Goal: Task Accomplishment & Management: Manage account settings

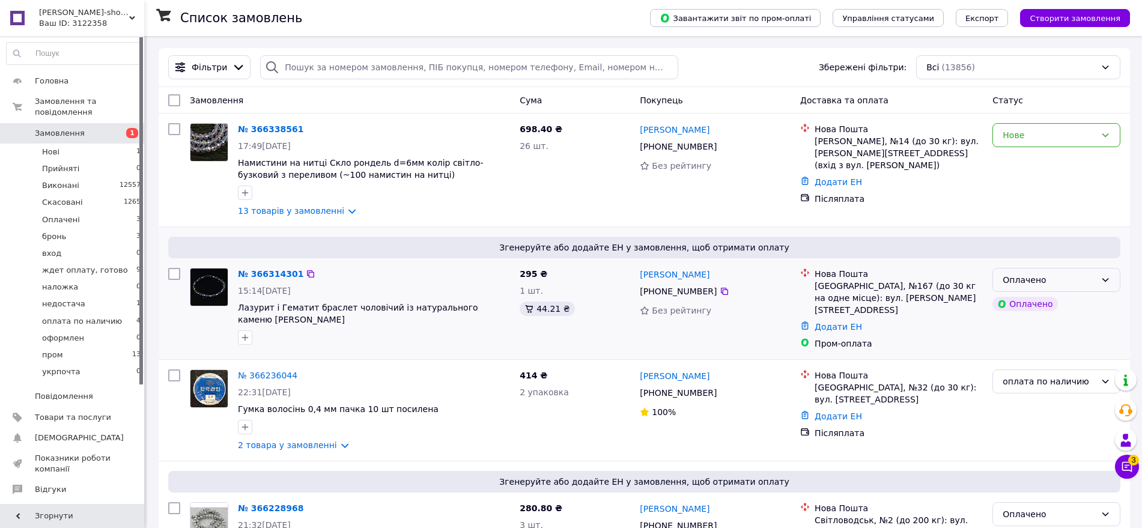
click at [1077, 281] on div "Оплачено" at bounding box center [1049, 279] width 93 height 13
click at [1055, 353] on li "оплата по наличию" at bounding box center [1056, 355] width 127 height 22
click at [1130, 470] on icon at bounding box center [1127, 467] width 10 height 10
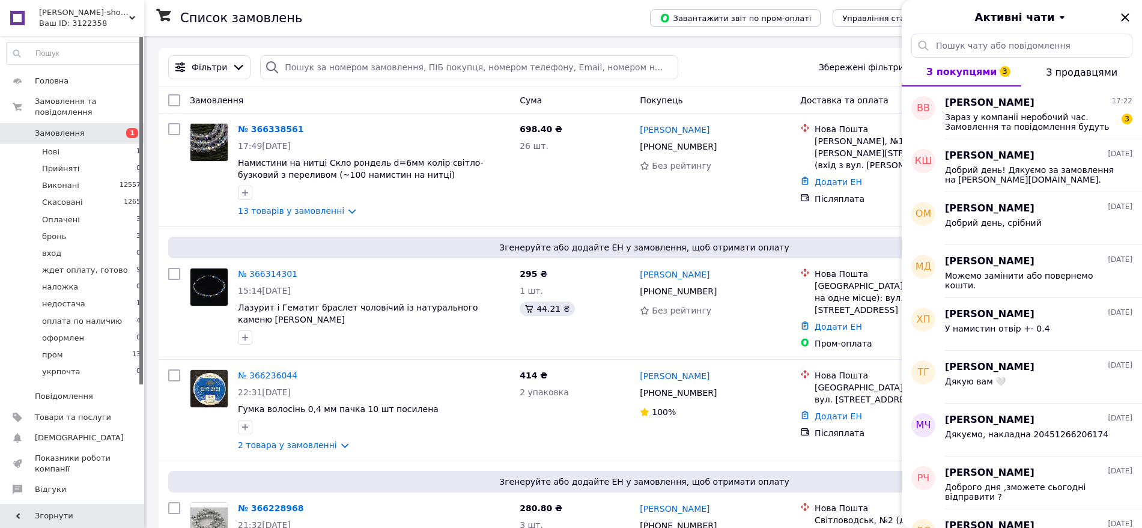
click at [1036, 121] on span "Зараз у компанії неробочий час. Замовлення та повідомлення будуть оброблені з 1…" at bounding box center [1030, 121] width 171 height 19
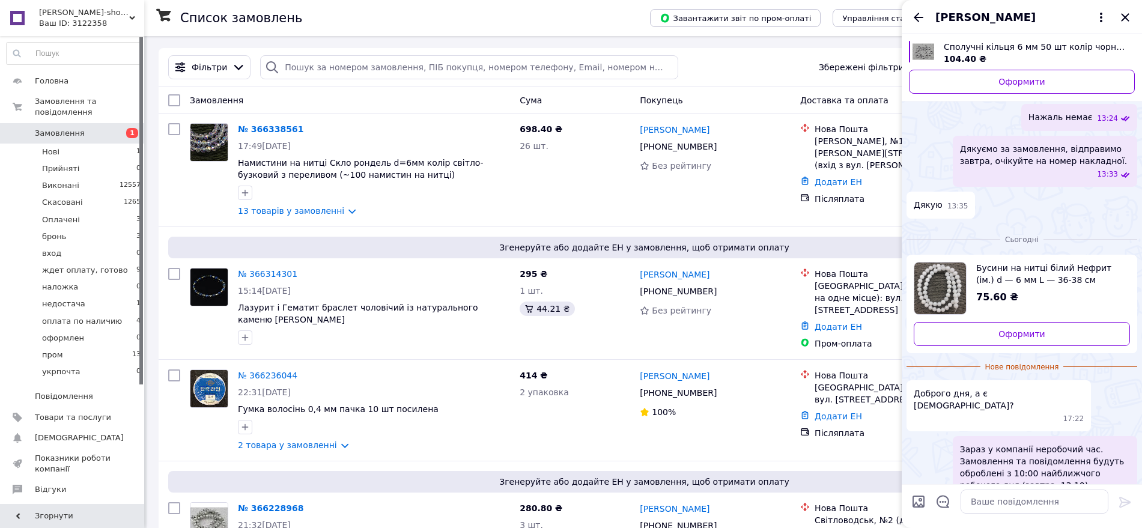
scroll to position [590, 0]
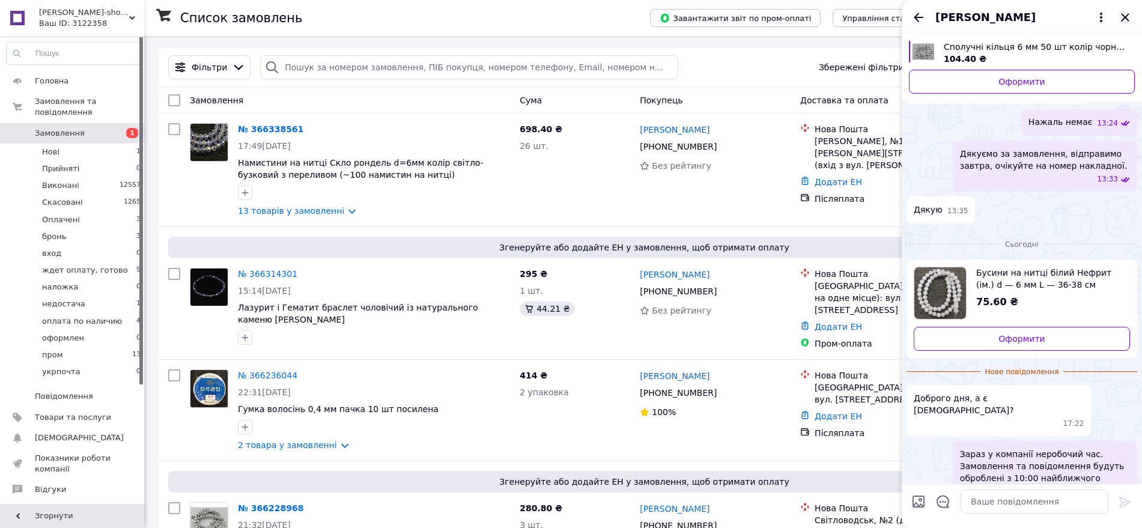
click at [1122, 19] on icon "Закрити" at bounding box center [1125, 17] width 14 height 14
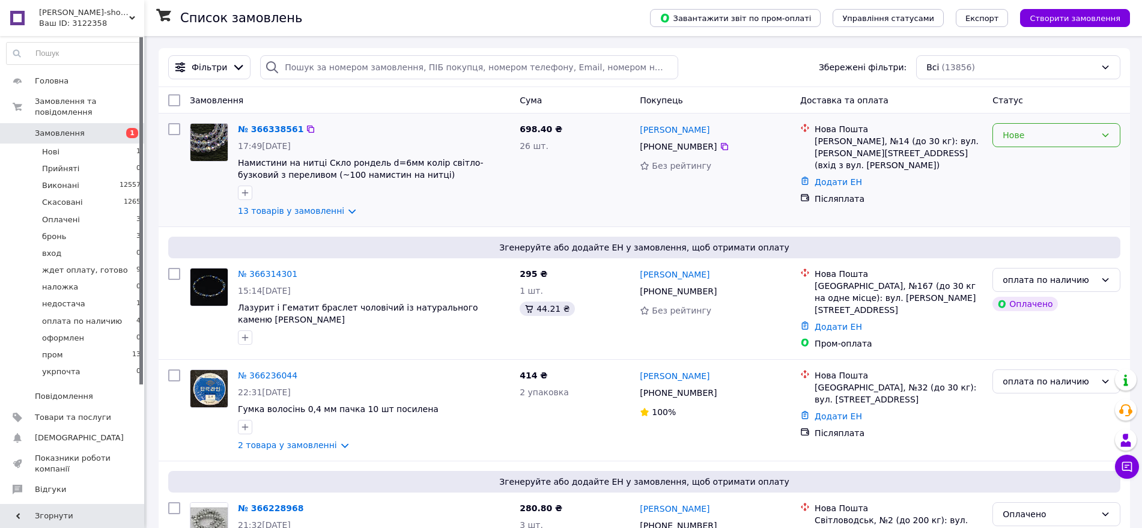
click at [1076, 134] on div "Нове" at bounding box center [1049, 135] width 93 height 13
click at [1038, 233] on li "оплата по наличию" at bounding box center [1056, 232] width 127 height 22
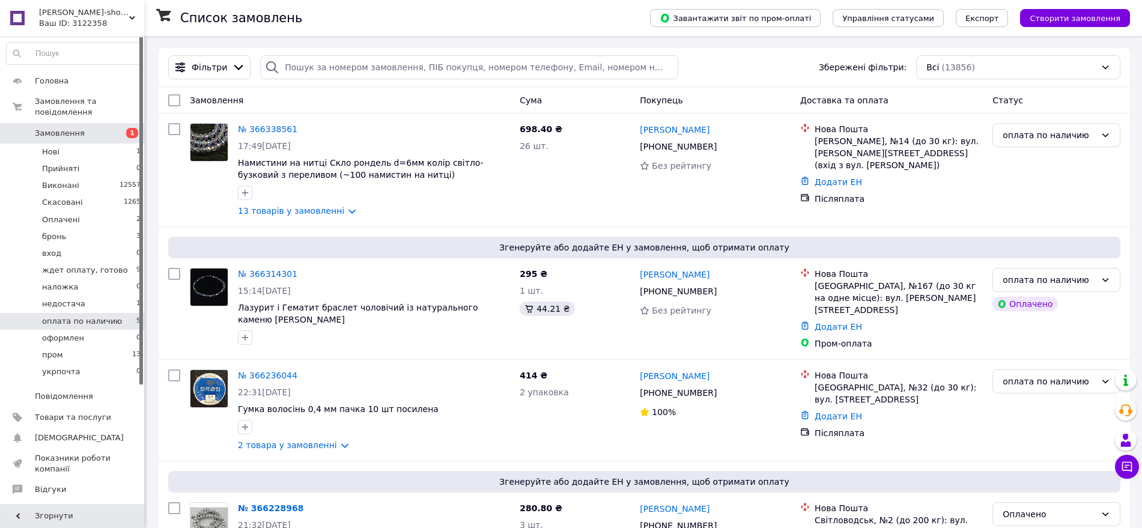
click at [102, 316] on span "оплата по наличию" at bounding box center [82, 321] width 80 height 11
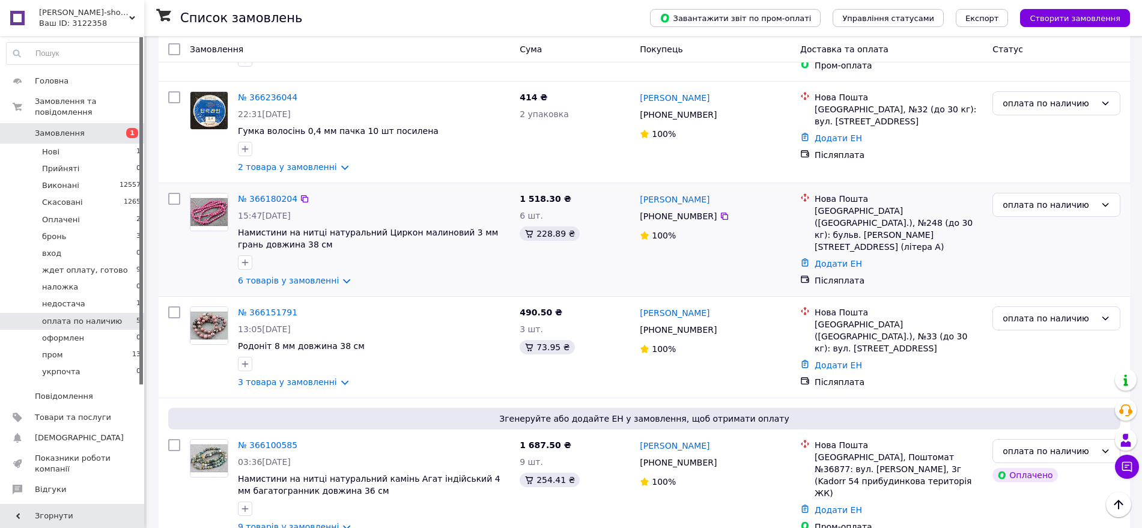
scroll to position [333, 0]
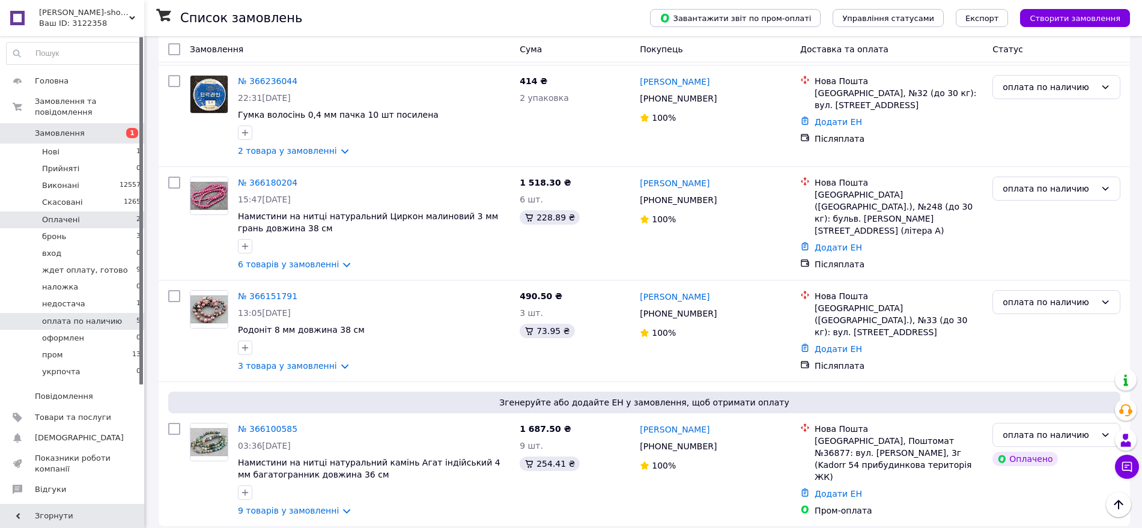
click at [118, 215] on li "Оплачені 2" at bounding box center [74, 220] width 148 height 17
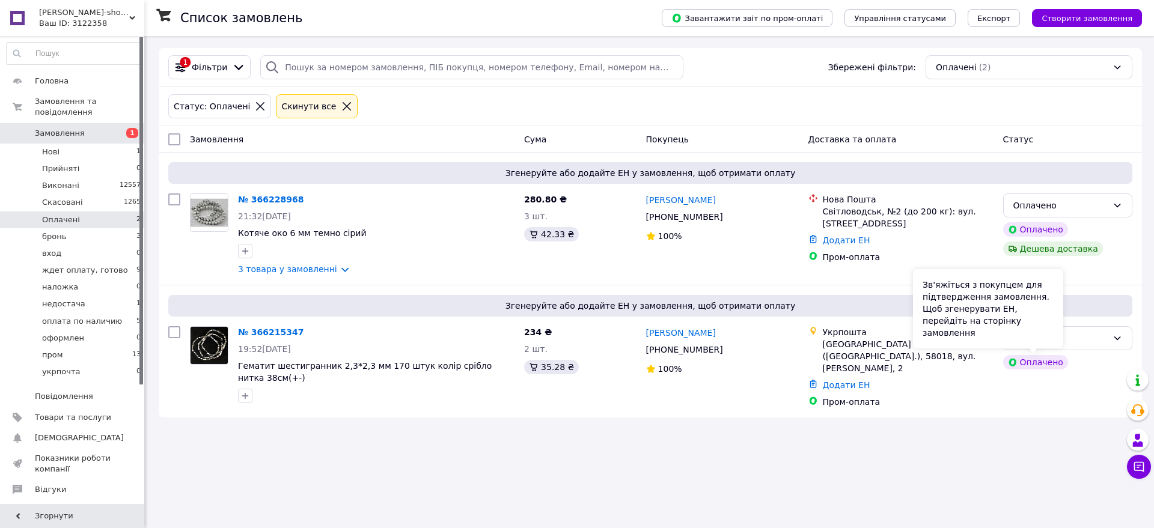
click at [1044, 338] on div "Зв'яжіться з покупцем для підтвердження замовлення. Щоб згенерувати ЕН, перейді…" at bounding box center [988, 308] width 150 height 79
click at [1076, 348] on div "Оплачено" at bounding box center [1067, 338] width 129 height 24
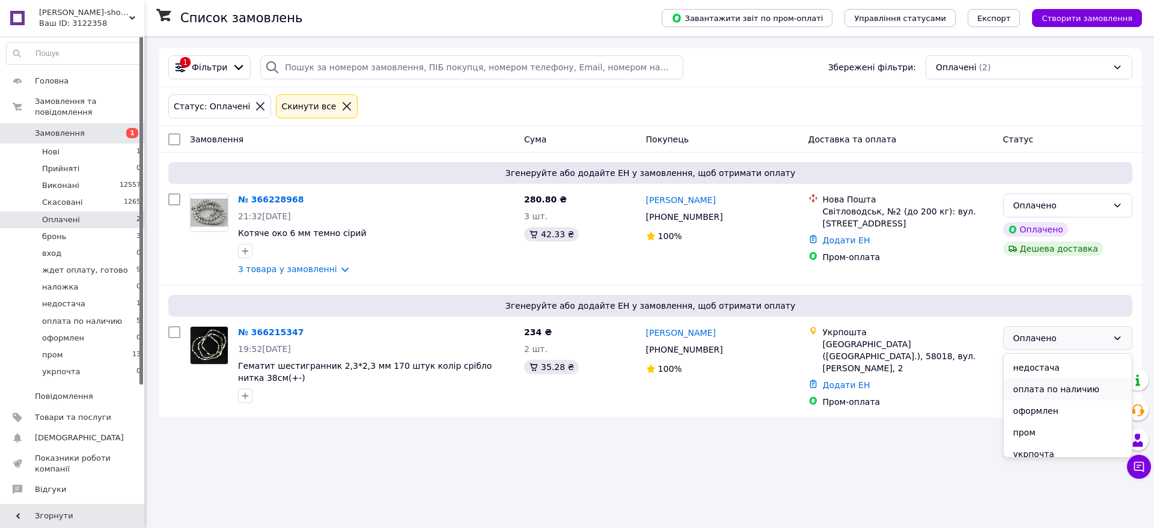
scroll to position [156, 0]
click at [1048, 380] on li "оплата по наличию" at bounding box center [1067, 382] width 128 height 22
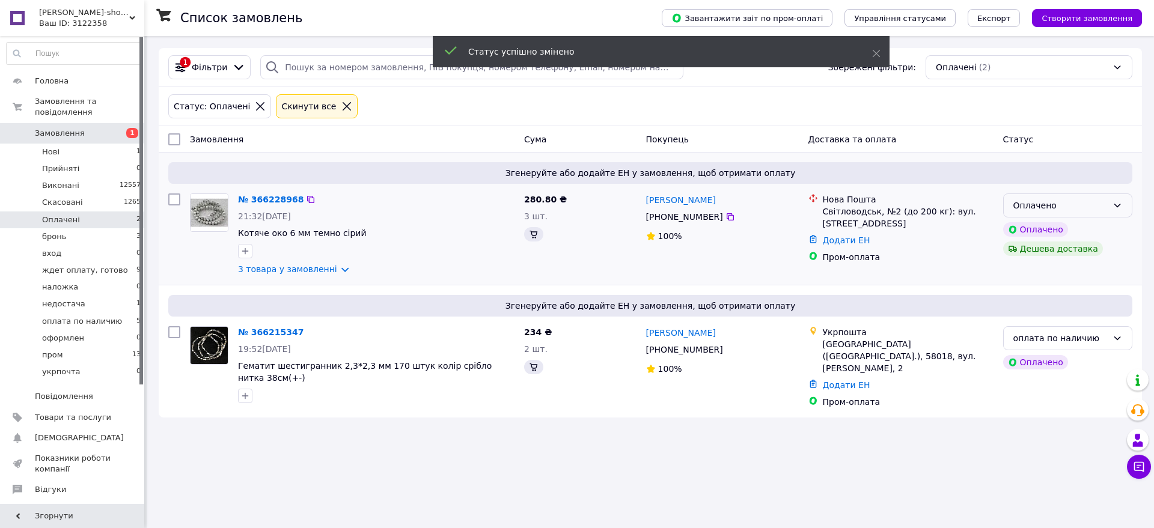
click at [1077, 212] on div "Оплачено" at bounding box center [1060, 205] width 94 height 13
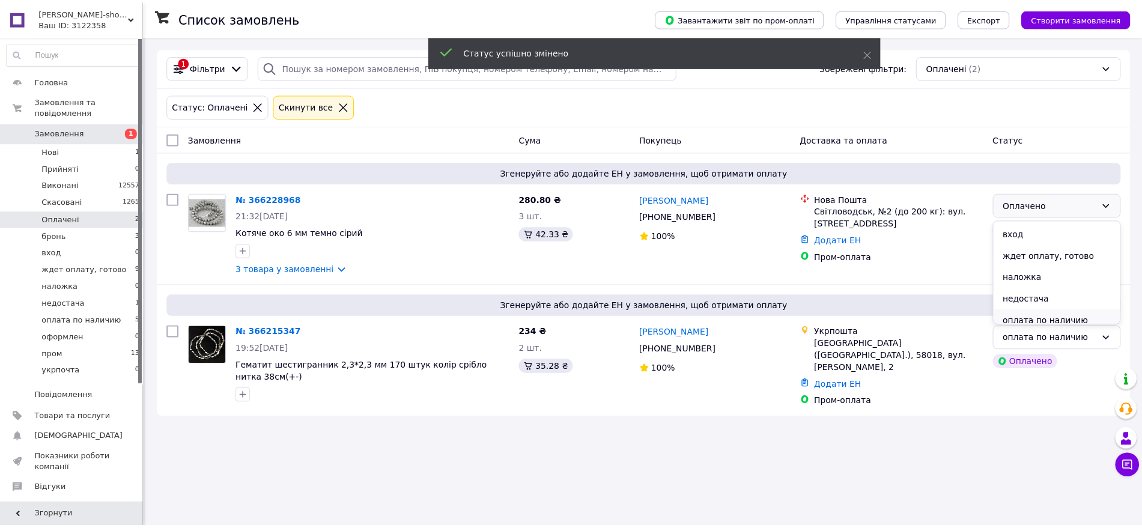
scroll to position [100, 0]
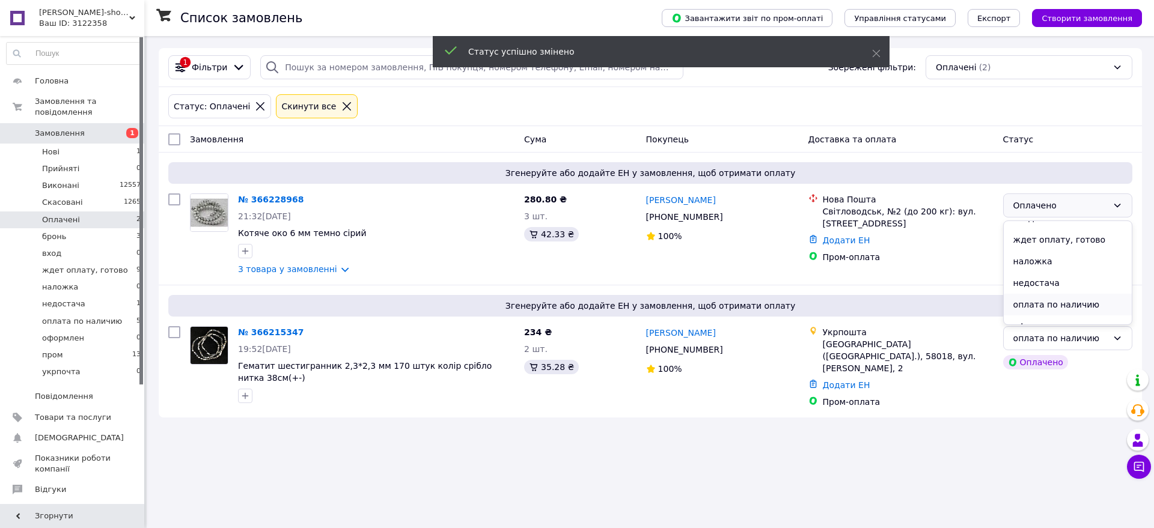
click at [1039, 302] on li "оплата по наличию" at bounding box center [1067, 305] width 128 height 22
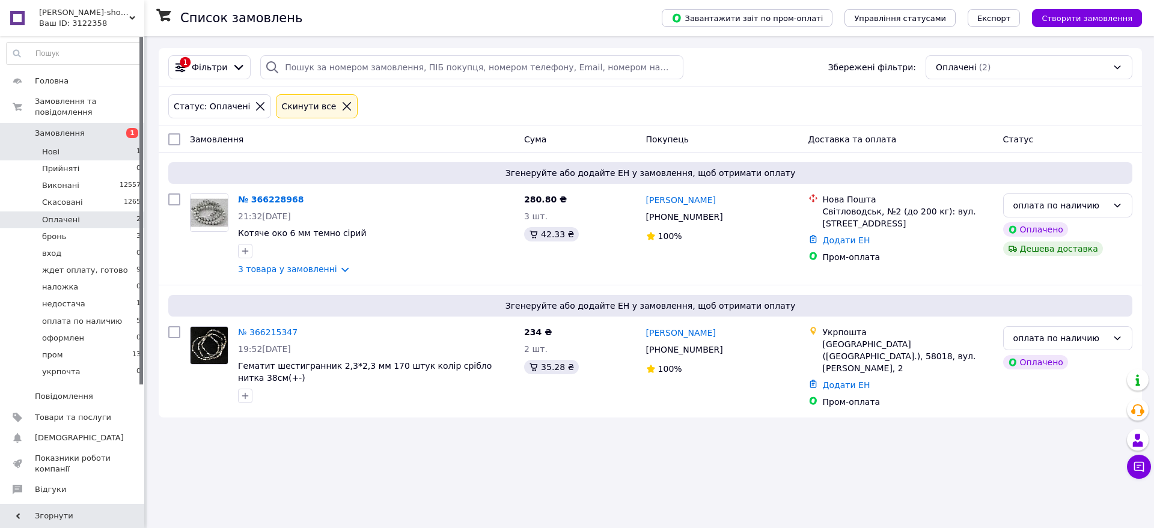
click at [99, 144] on li "Нові 1" at bounding box center [74, 152] width 148 height 17
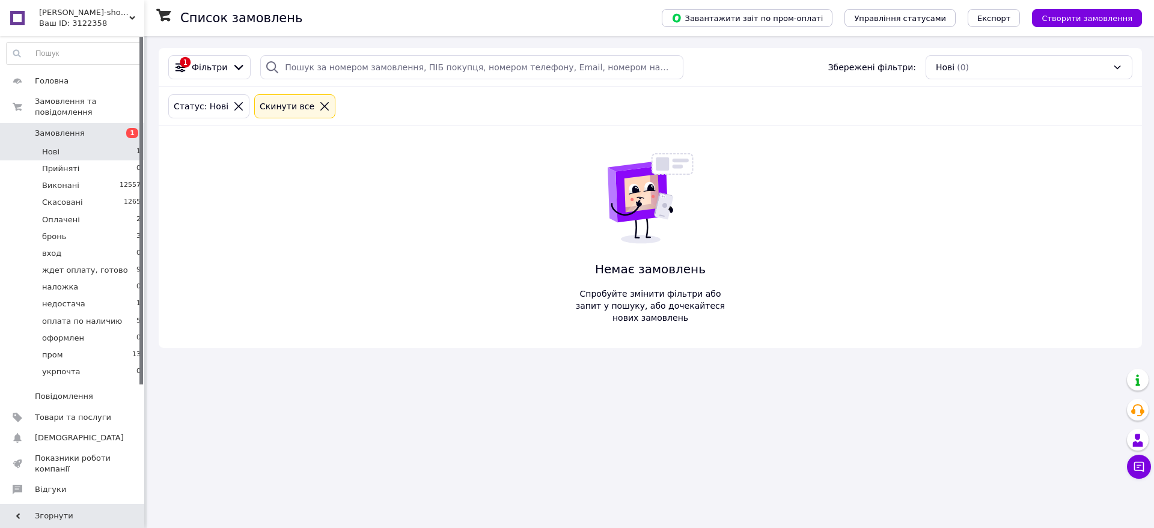
click at [101, 144] on li "Нові 1" at bounding box center [74, 152] width 148 height 17
click at [62, 412] on span "Товари та послуги" at bounding box center [73, 417] width 76 height 11
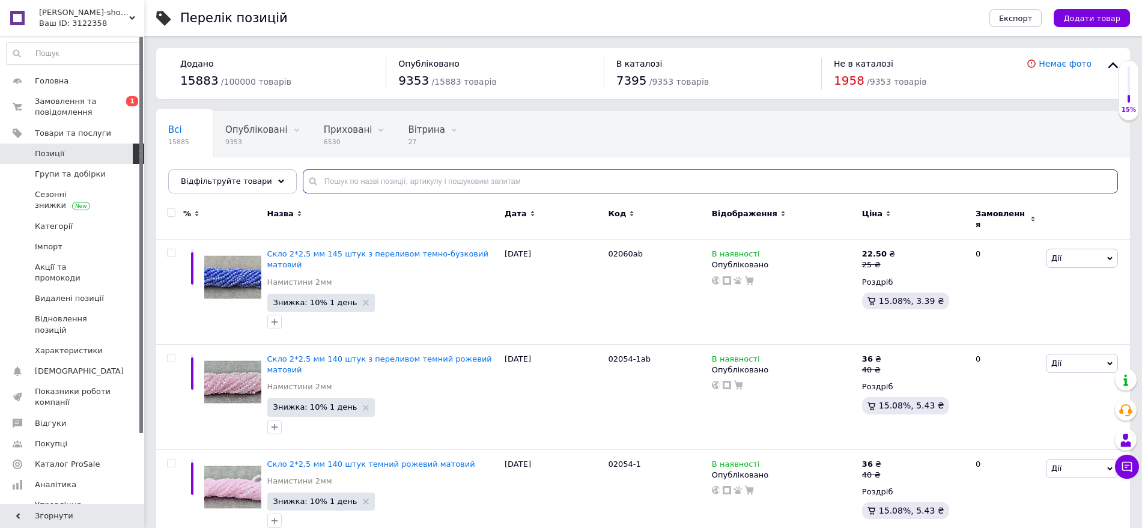
click at [355, 181] on input "text" at bounding box center [710, 181] width 815 height 24
paste input "27695"
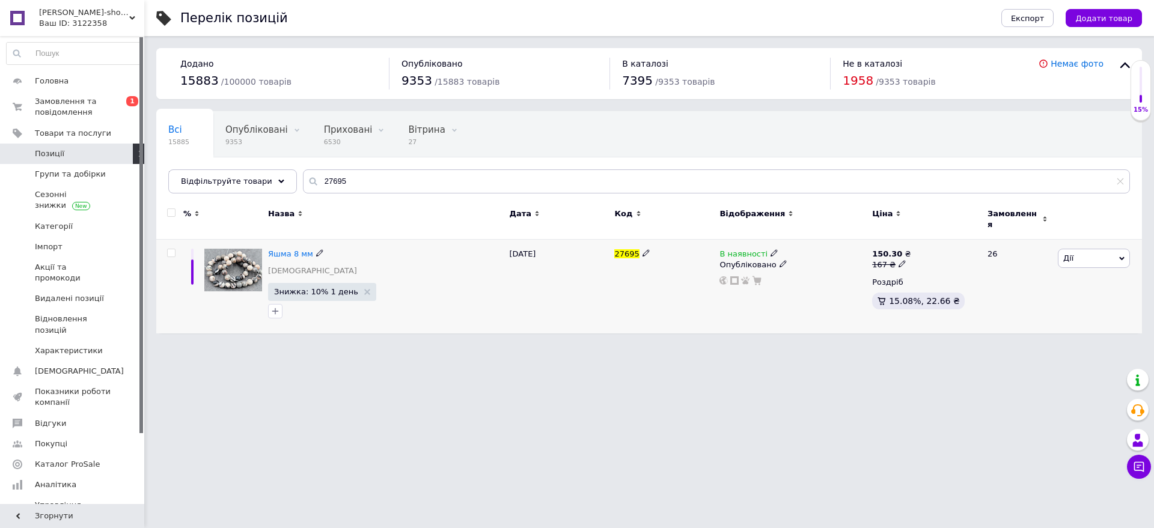
click at [770, 249] on icon at bounding box center [773, 252] width 7 height 7
drag, startPoint x: 787, startPoint y: 255, endPoint x: 680, endPoint y: 278, distance: 110.0
click at [784, 257] on li "Немає в наявності" at bounding box center [839, 263] width 114 height 17
click at [679, 279] on div "27695" at bounding box center [663, 287] width 105 height 94
click at [329, 180] on input "27695" at bounding box center [716, 181] width 827 height 24
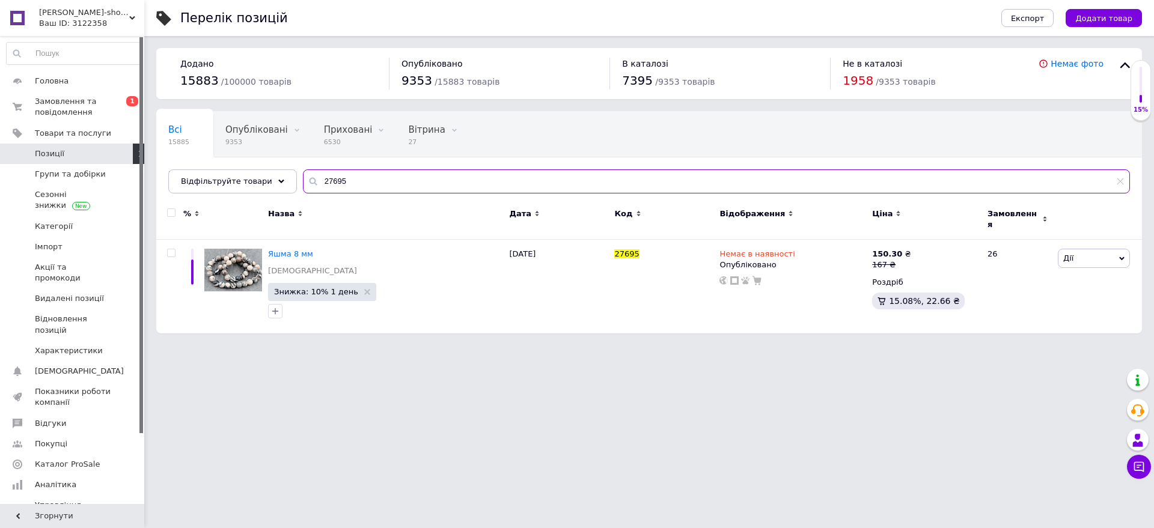
click at [329, 180] on input "27695" at bounding box center [716, 181] width 827 height 24
paste input "8476"
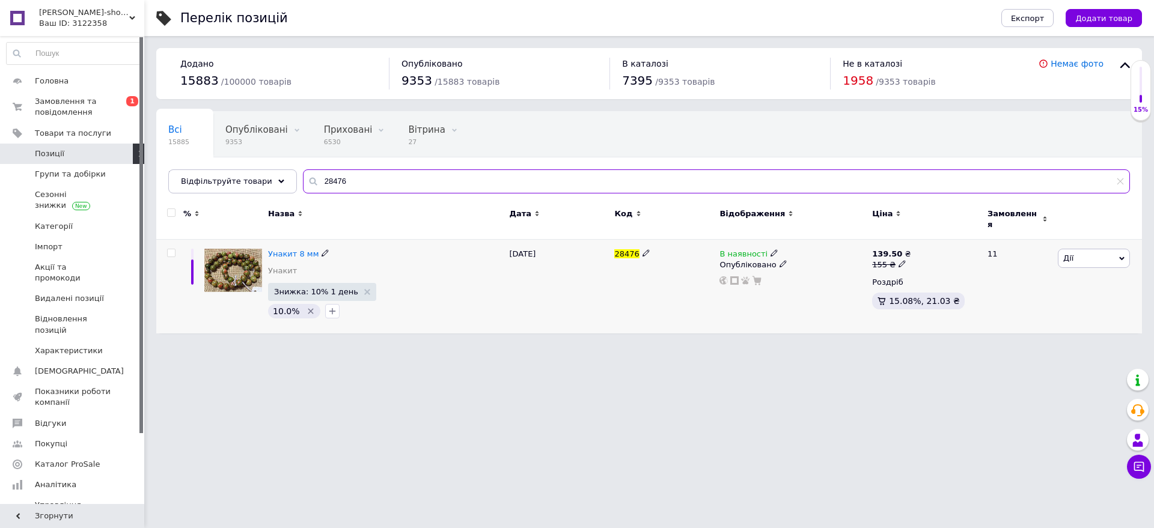
type input "28476"
click at [770, 249] on icon at bounding box center [773, 252] width 7 height 7
click at [803, 258] on li "Немає в наявності" at bounding box center [839, 263] width 114 height 17
click at [537, 273] on div "05.07.2025" at bounding box center [558, 287] width 105 height 94
click at [107, 106] on span "Замовлення та повідомлення" at bounding box center [73, 107] width 76 height 22
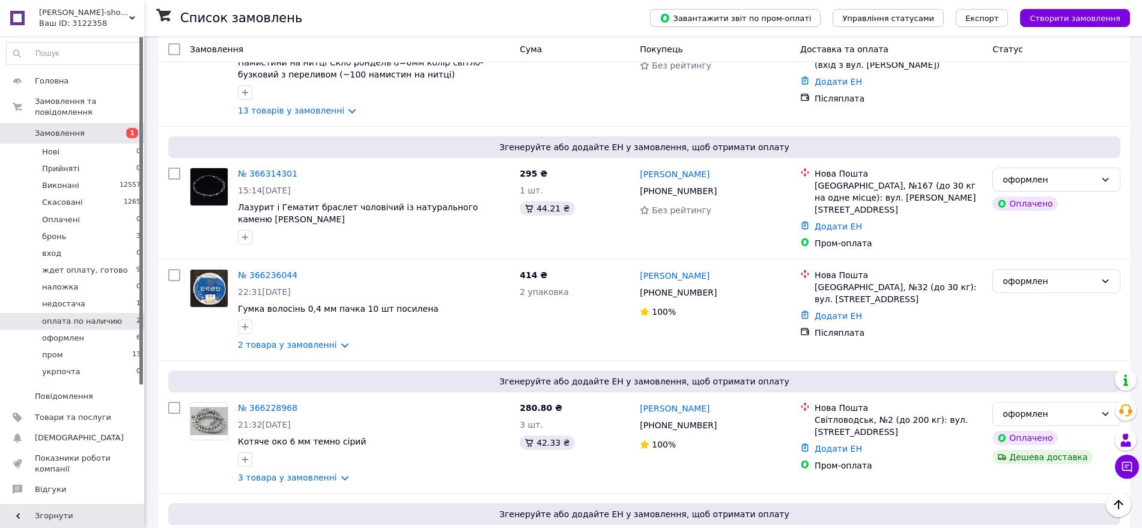
click at [125, 313] on li "оплата по наличию 2" at bounding box center [74, 321] width 148 height 17
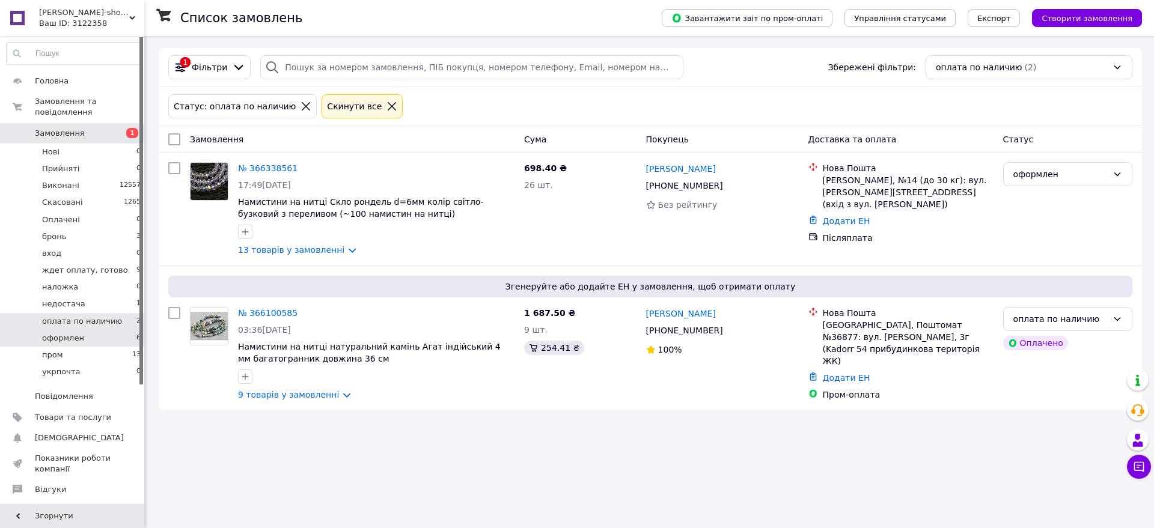
click at [123, 332] on li "оформлен 6" at bounding box center [74, 338] width 148 height 17
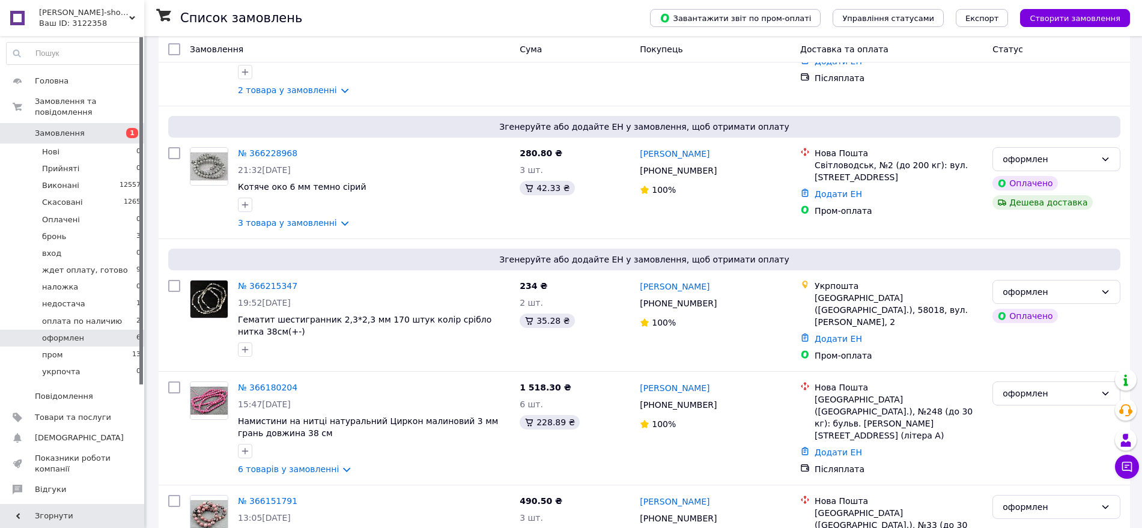
scroll to position [336, 0]
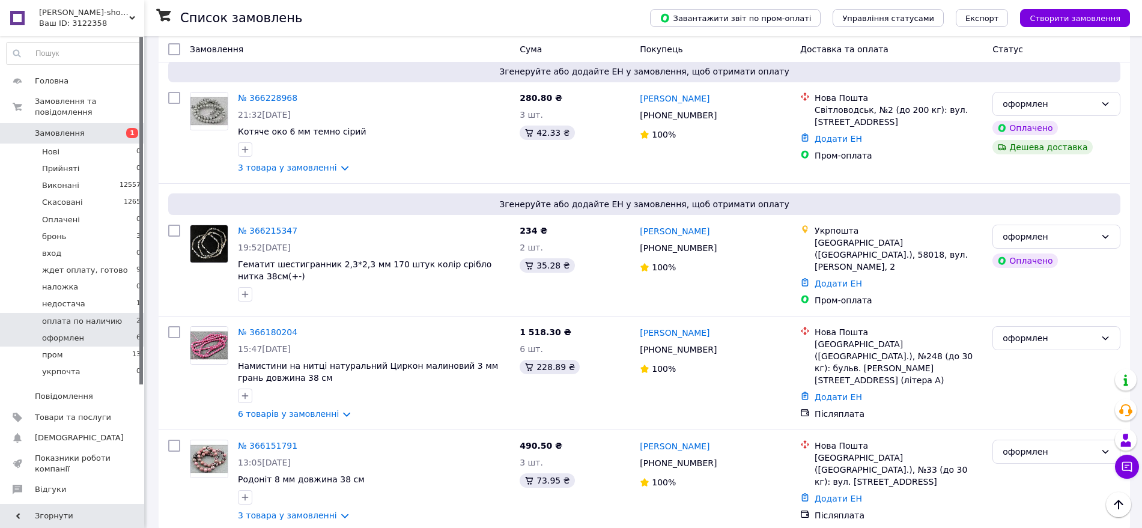
click at [102, 313] on li "оплата по наличию 2" at bounding box center [74, 321] width 148 height 17
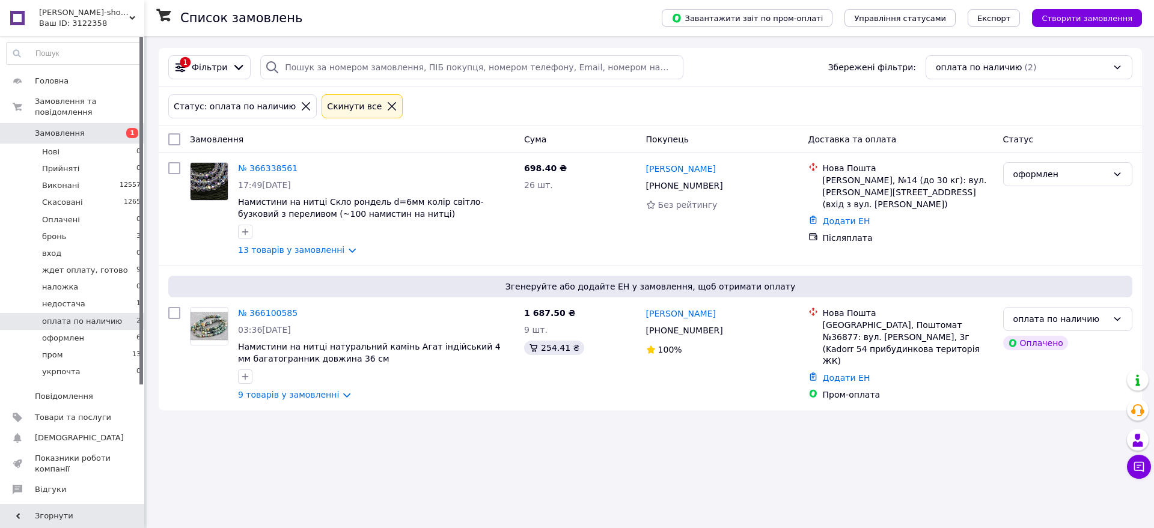
click at [92, 296] on li "недостача 1" at bounding box center [74, 304] width 148 height 17
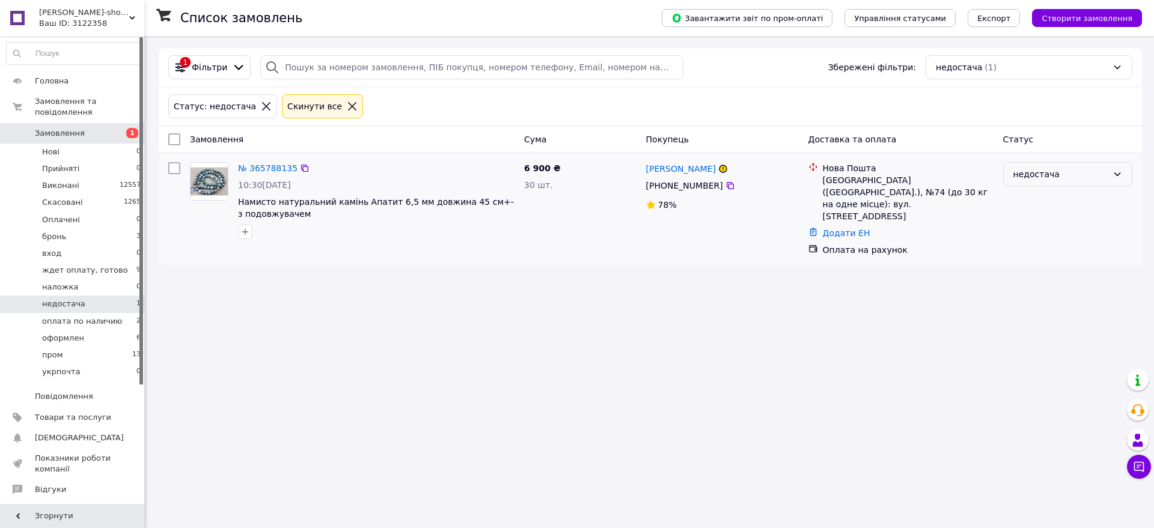
click at [1056, 163] on div "недостача" at bounding box center [1067, 174] width 129 height 24
click at [1063, 233] on li "ждет оплату, готово" at bounding box center [1067, 230] width 128 height 22
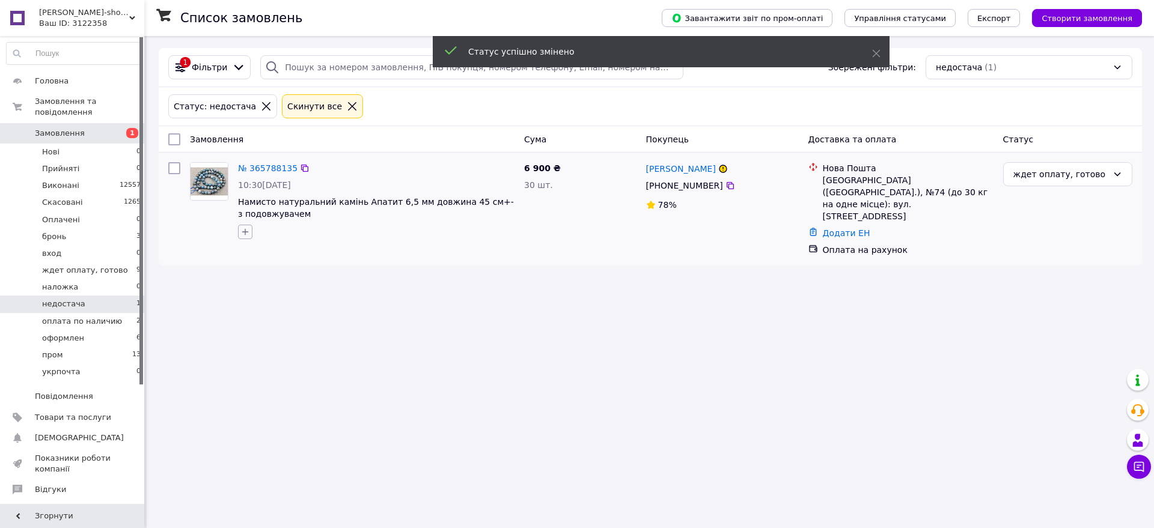
click at [251, 232] on button "button" at bounding box center [245, 232] width 14 height 14
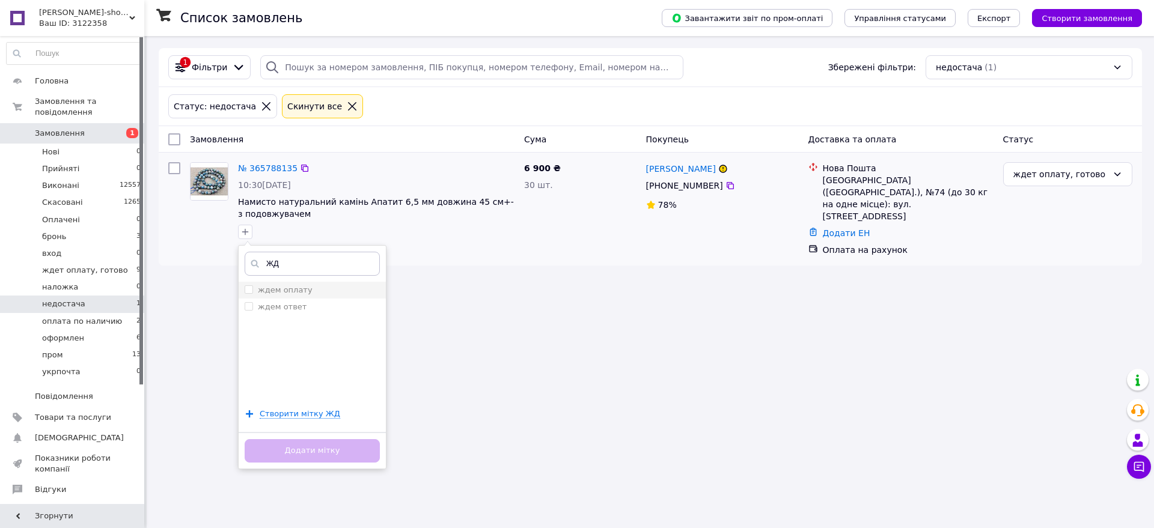
type input "ЖД"
click at [251, 293] on span at bounding box center [249, 289] width 8 height 8
click at [251, 293] on input "ждем оплату" at bounding box center [249, 289] width 8 height 8
checkbox input "false"
click at [303, 452] on button "Додати мітку" at bounding box center [312, 450] width 135 height 23
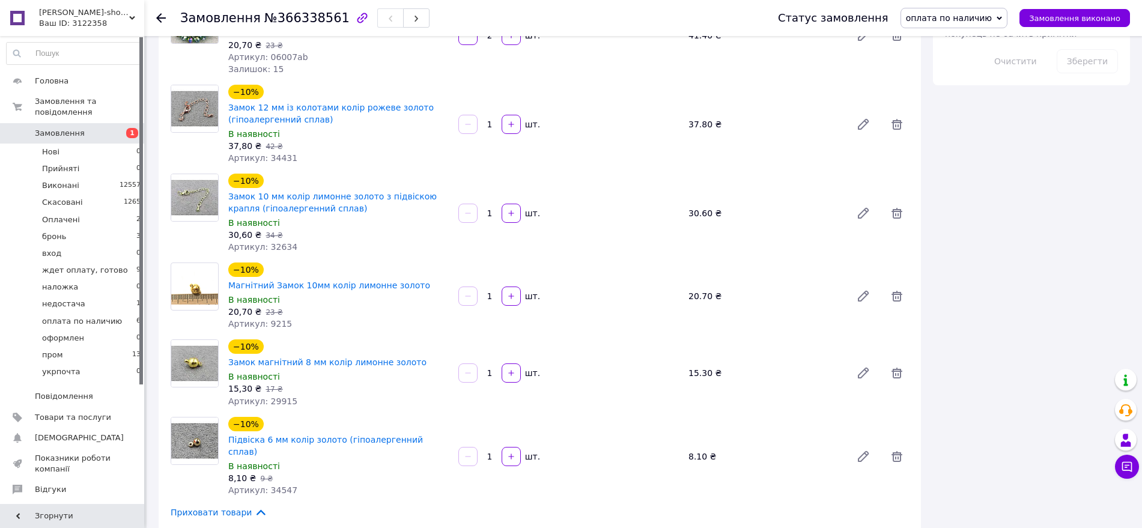
scroll to position [751, 0]
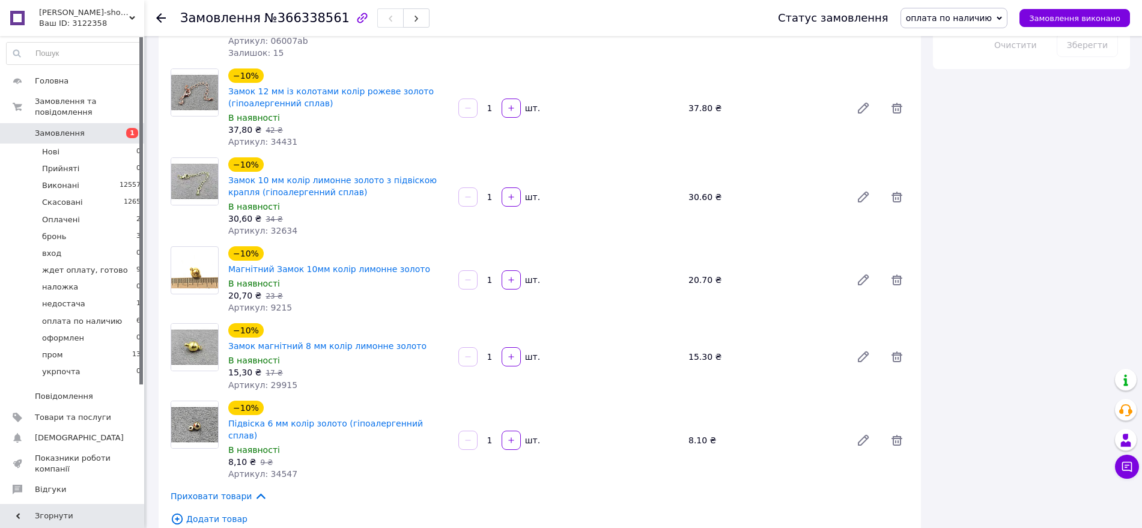
click at [272, 469] on span "Артикул: 34547" at bounding box center [262, 474] width 69 height 10
copy span "34547"
click at [270, 380] on span "Артикул: 29915" at bounding box center [262, 385] width 69 height 10
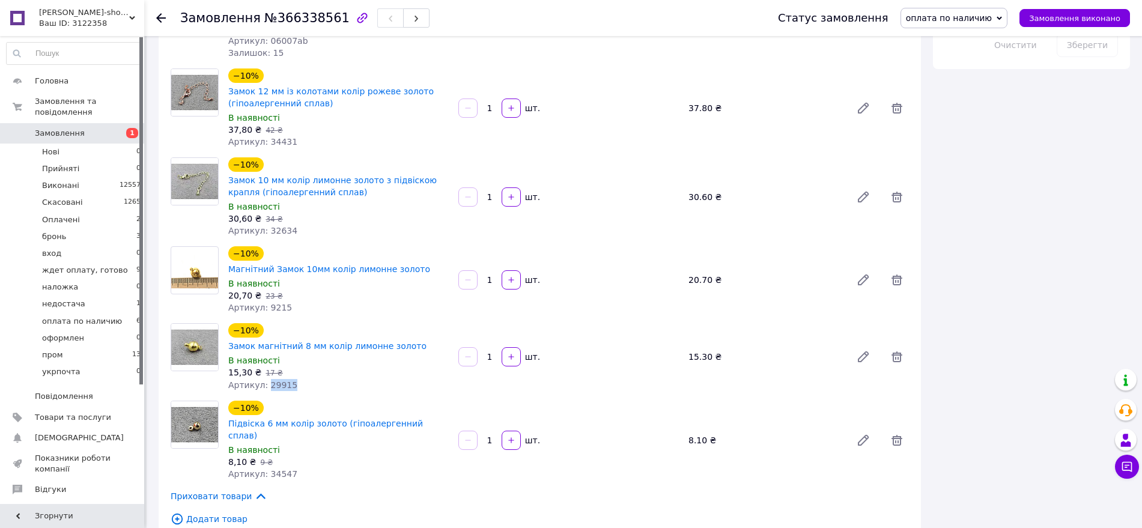
copy span "29915"
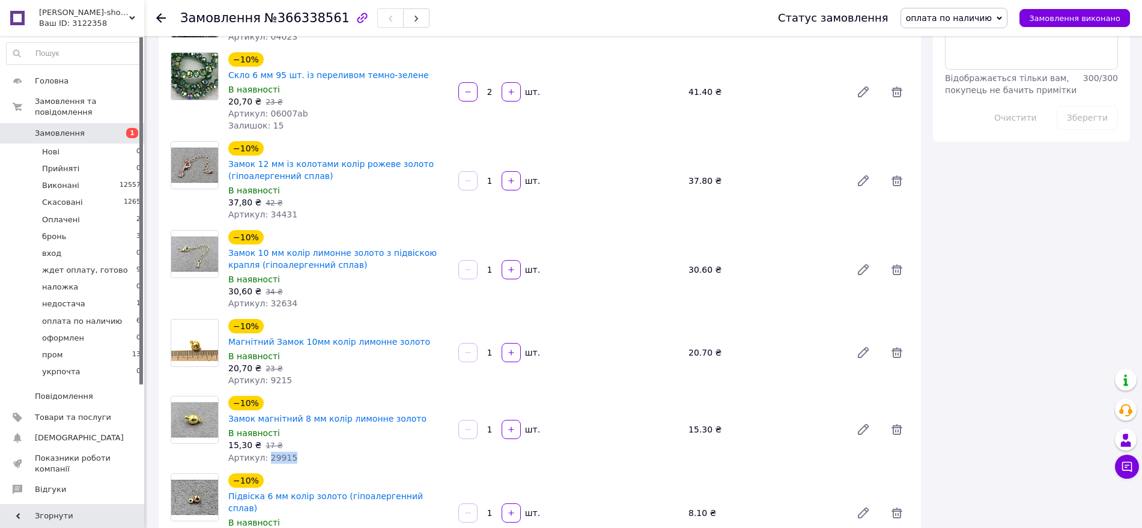
scroll to position [676, 0]
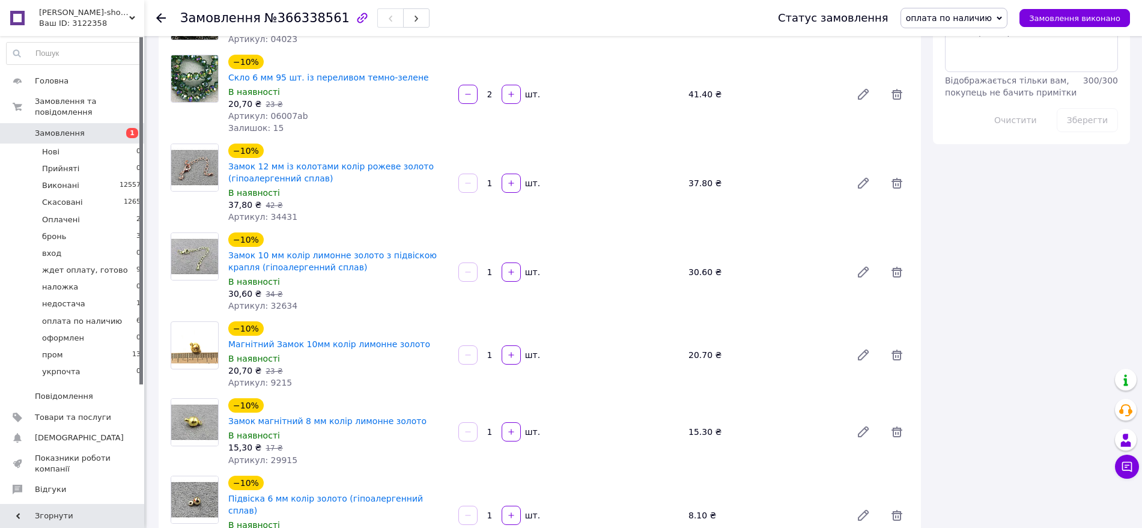
click at [272, 378] on span "Артикул: 9215" at bounding box center [260, 383] width 64 height 10
copy span "9215"
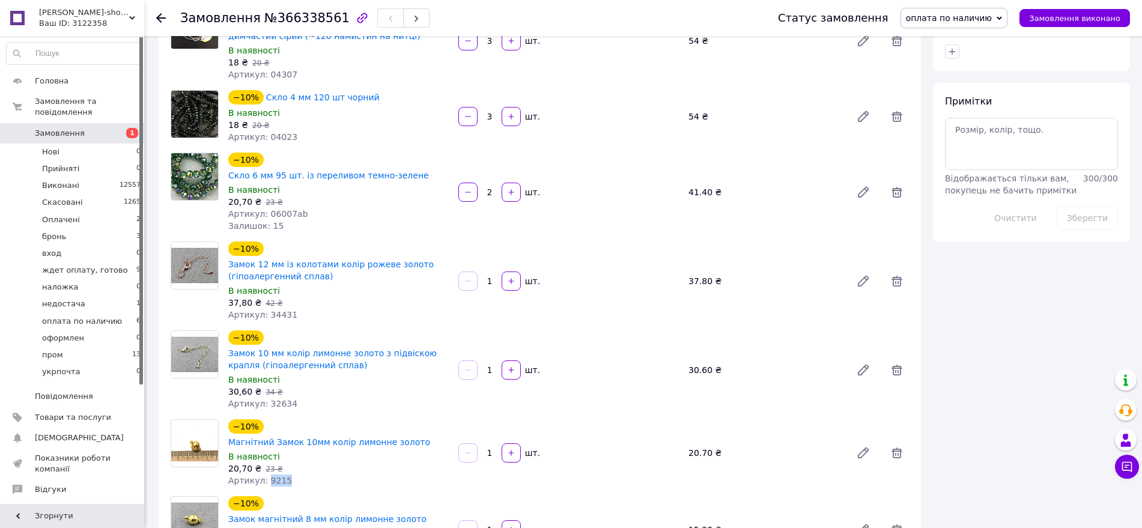
scroll to position [576, 0]
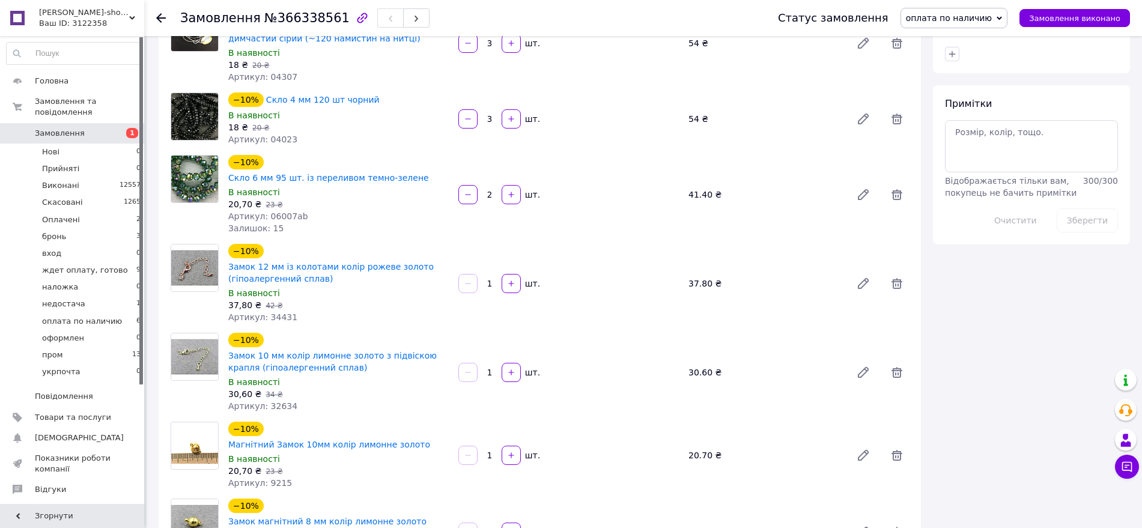
click at [278, 401] on span "Артикул: 32634" at bounding box center [262, 406] width 69 height 10
copy span "32634"
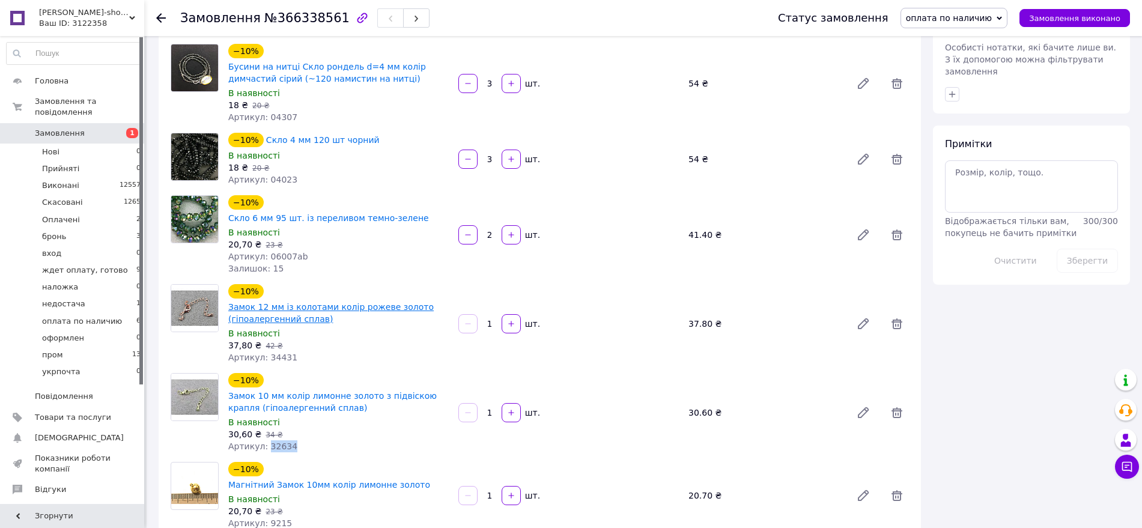
scroll to position [476, 0]
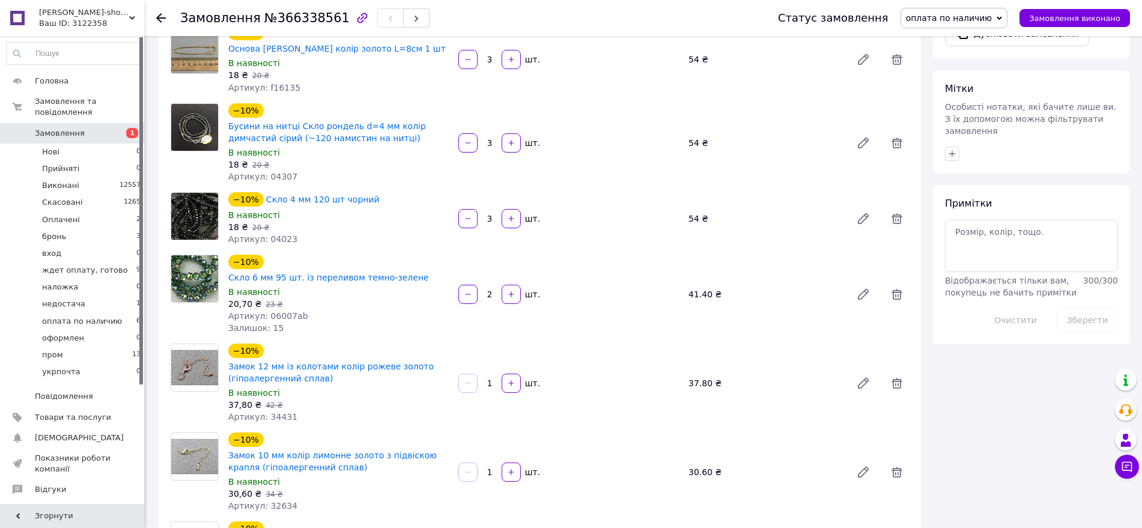
click at [270, 412] on span "Артикул: 34431" at bounding box center [262, 417] width 69 height 10
copy span "34431"
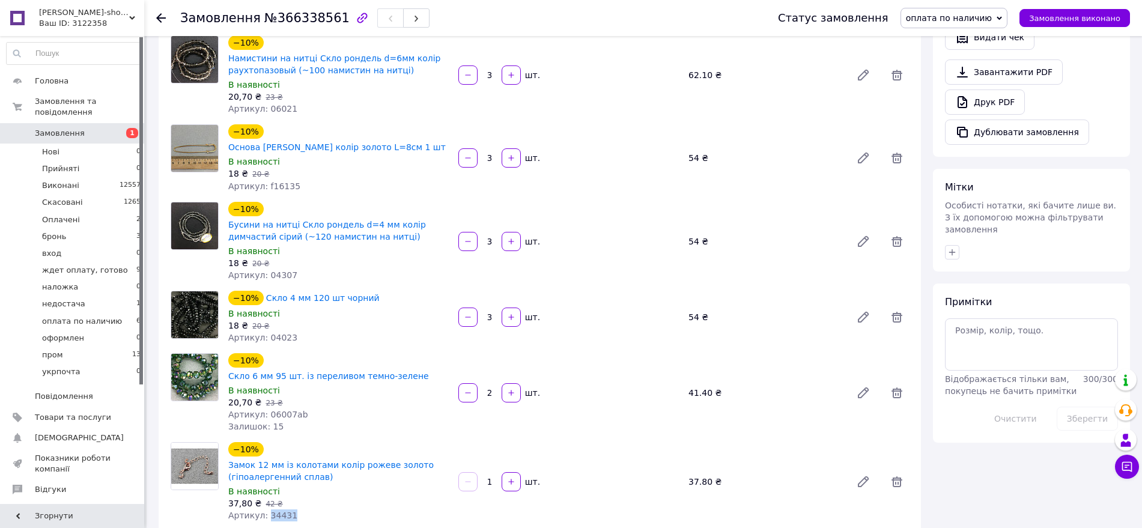
scroll to position [376, 0]
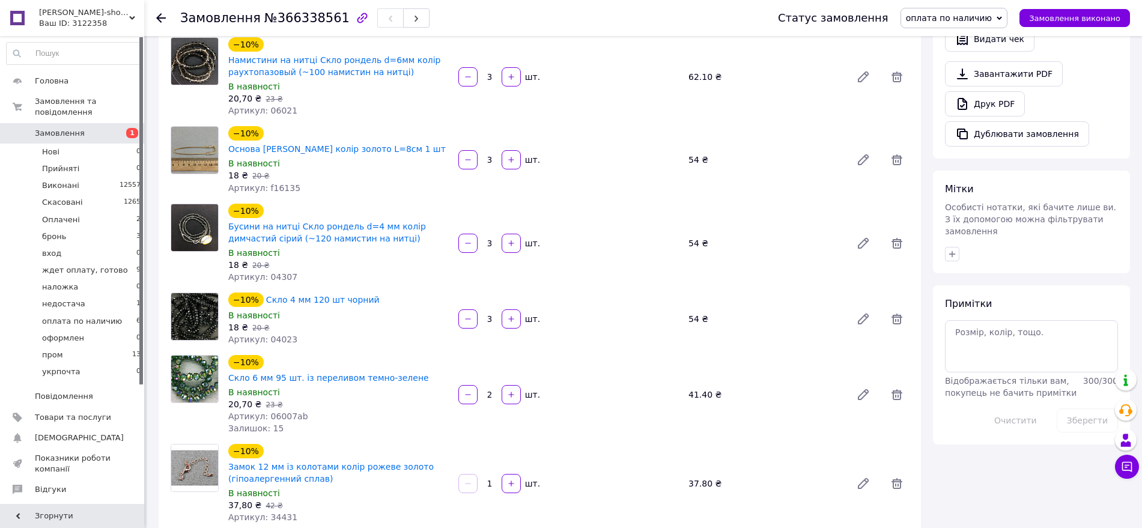
click at [279, 412] on span "Артикул: 06007ab" at bounding box center [268, 417] width 80 height 10
copy span "06007ab"
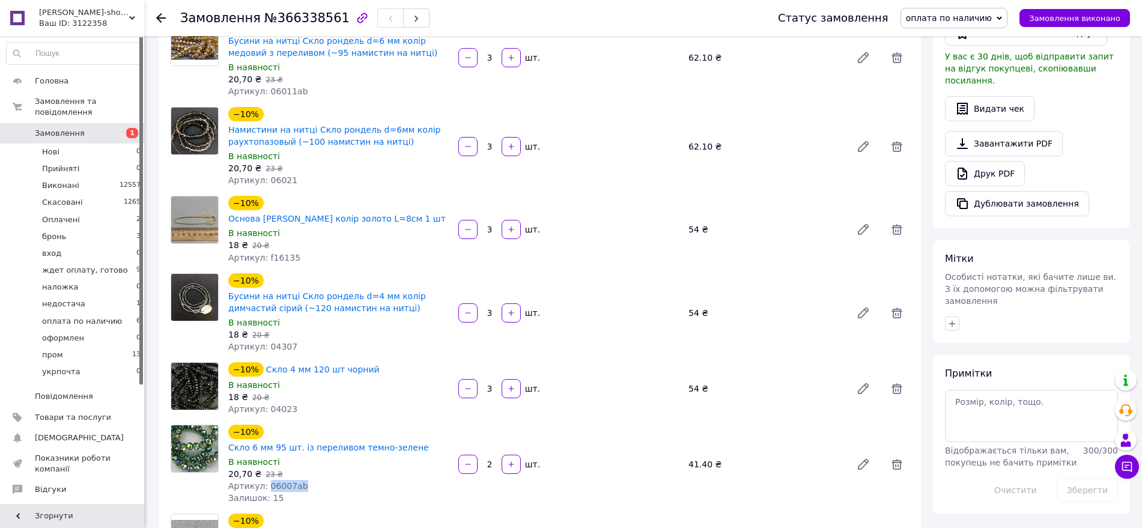
scroll to position [300, 0]
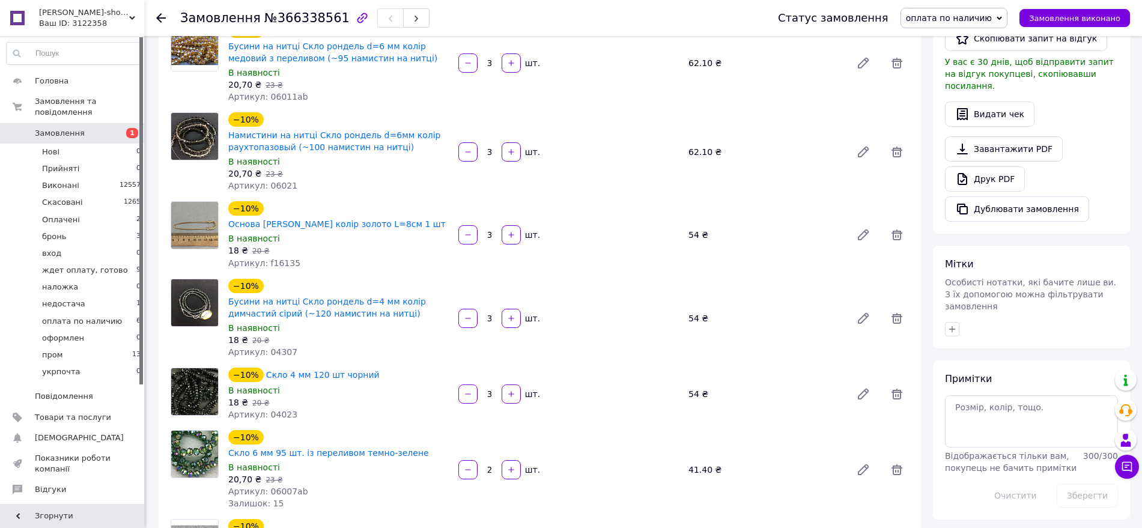
click at [280, 410] on span "Артикул: 04023" at bounding box center [262, 415] width 69 height 10
copy span "04023"
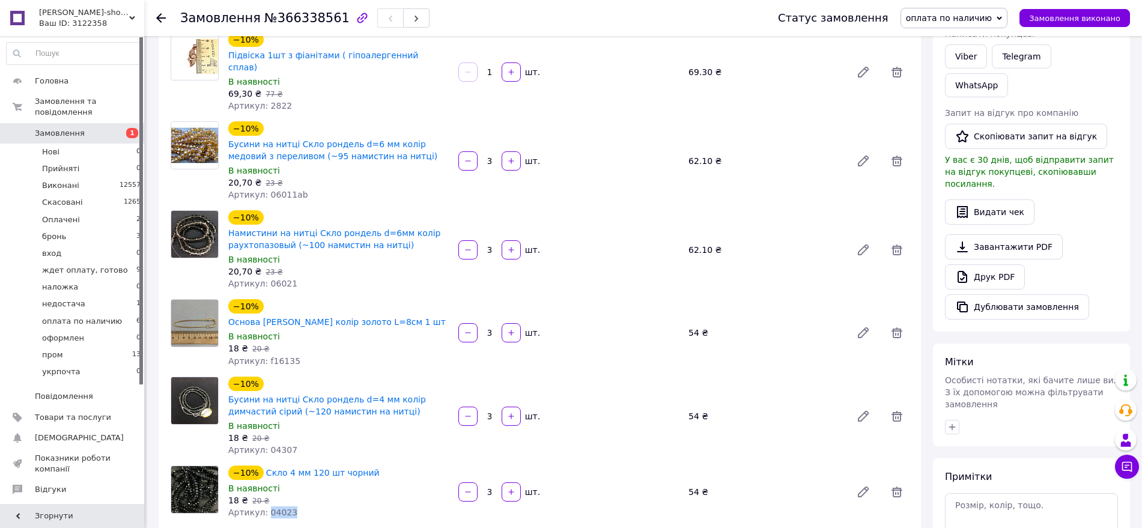
scroll to position [200, 0]
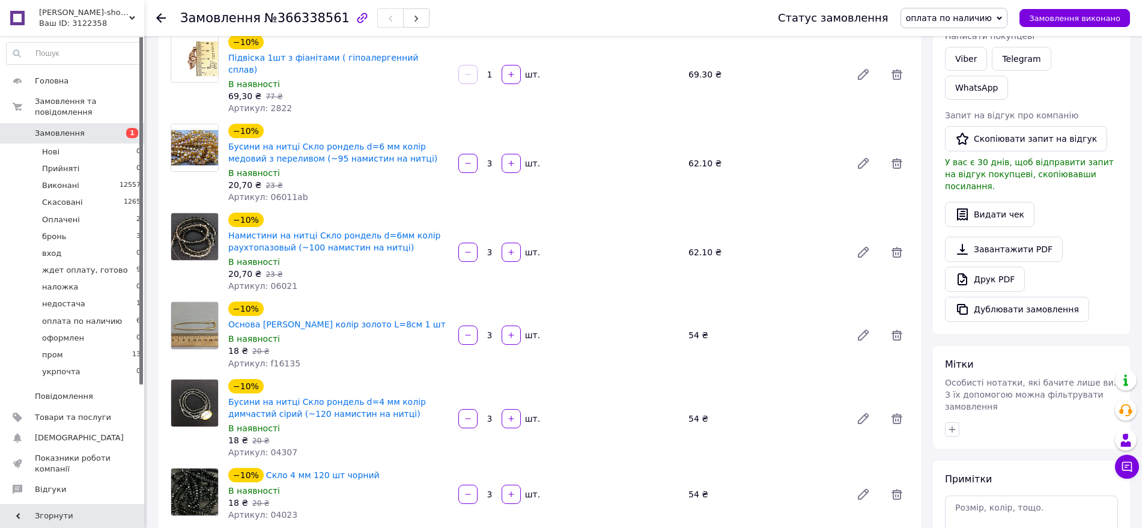
click at [284, 448] on span "Артикул: 04307" at bounding box center [262, 453] width 69 height 10
copy span "04307"
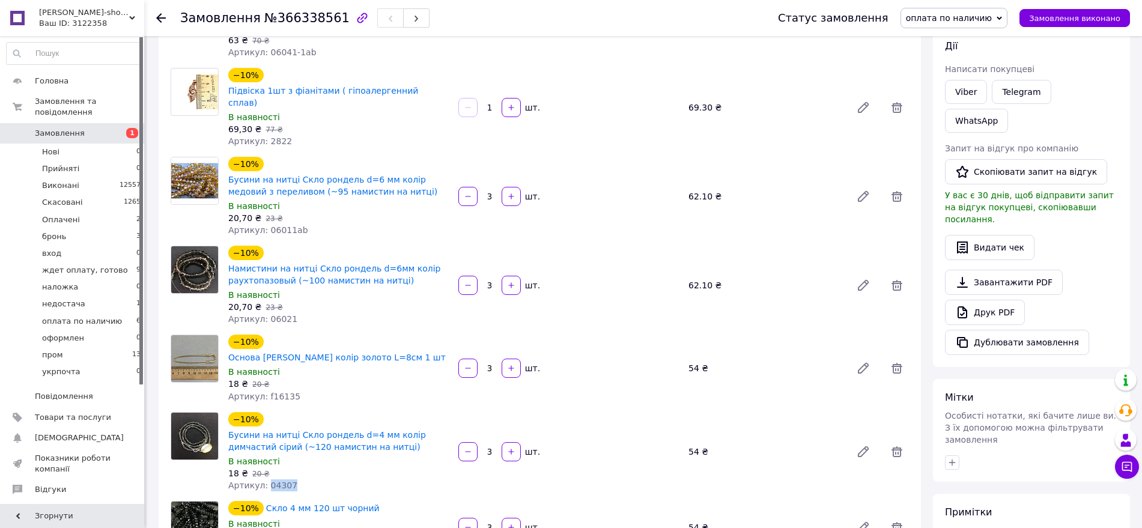
scroll to position [125, 0]
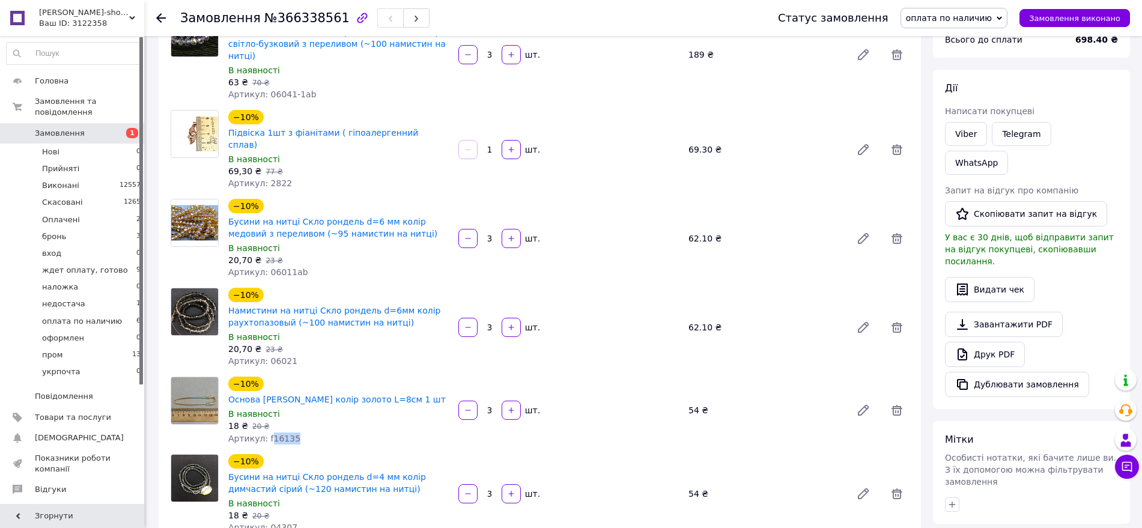
drag, startPoint x: 294, startPoint y: 405, endPoint x: 268, endPoint y: 402, distance: 26.0
click at [268, 433] on div "Артикул: f16135" at bounding box center [338, 439] width 221 height 12
copy span "16135"
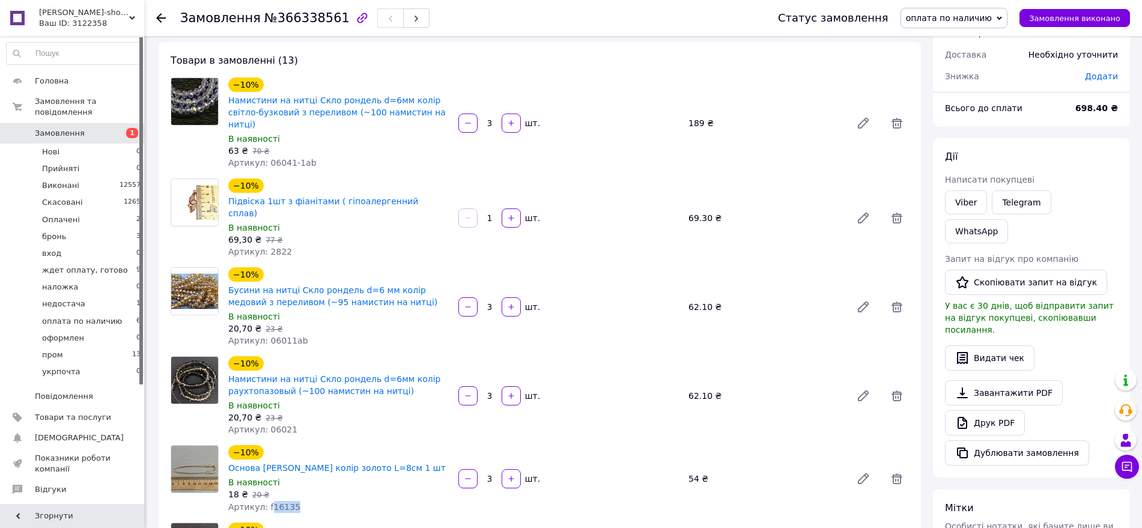
scroll to position [50, 0]
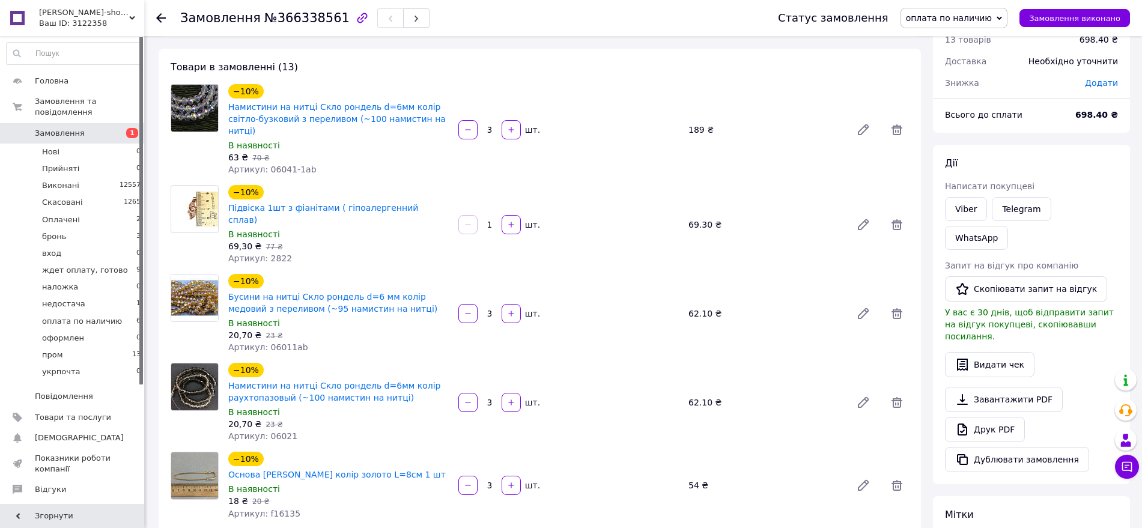
click at [275, 431] on span "Артикул: 06021" at bounding box center [262, 436] width 69 height 10
copy span "06021"
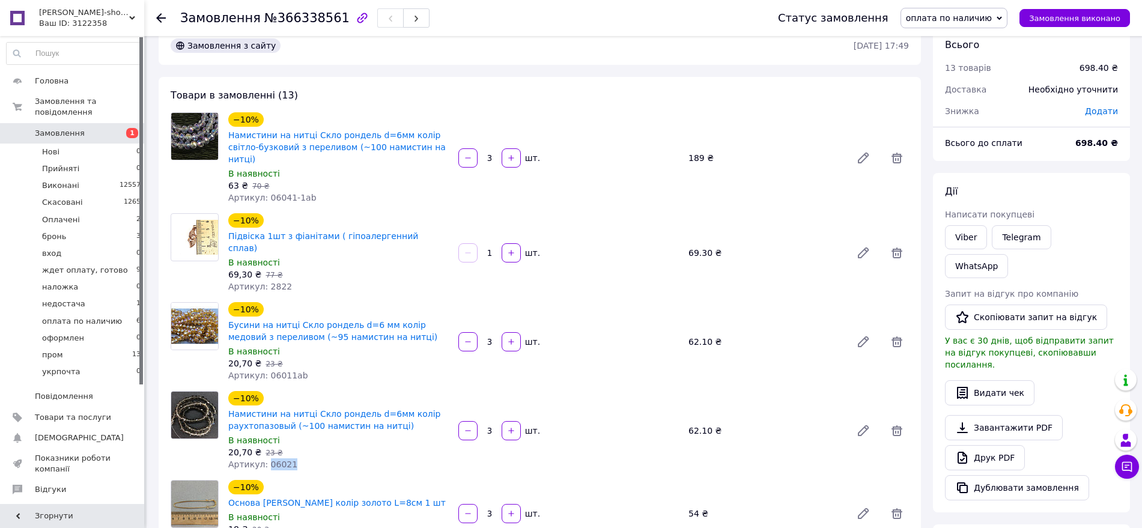
scroll to position [0, 0]
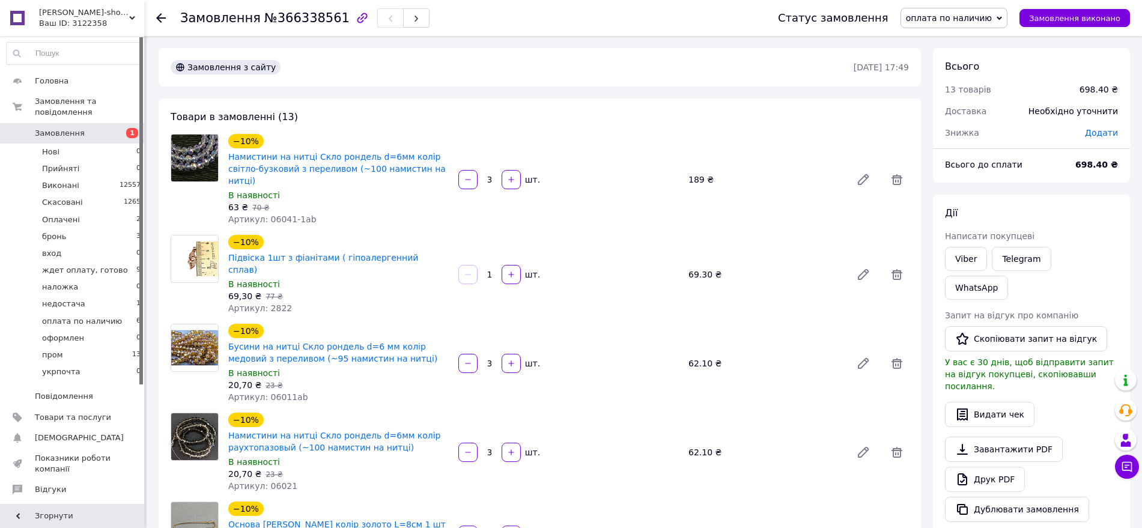
click at [281, 392] on span "Артикул: 06011ab" at bounding box center [268, 397] width 80 height 10
click at [272, 303] on span "Артикул: 2822" at bounding box center [260, 308] width 64 height 10
drag, startPoint x: 310, startPoint y: 204, endPoint x: 266, endPoint y: 212, distance: 45.1
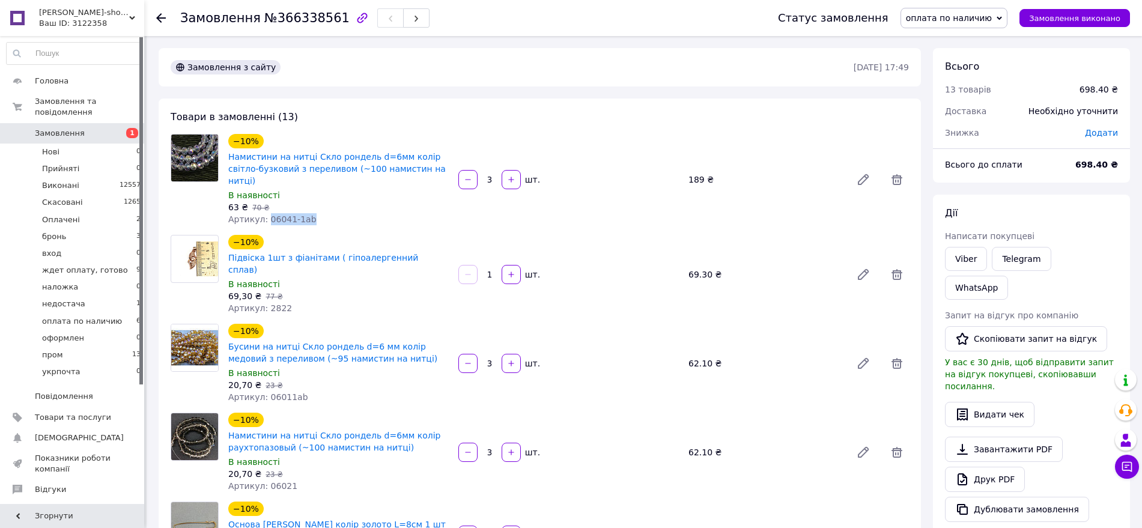
click at [266, 213] on div "Артикул: 06041-1ab" at bounding box center [338, 219] width 221 height 12
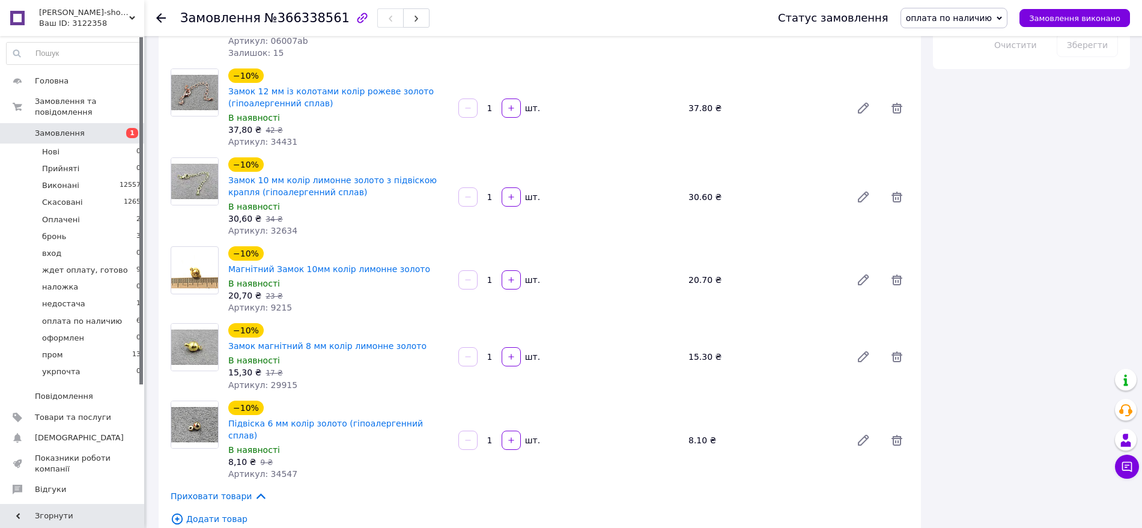
scroll to position [801, 0]
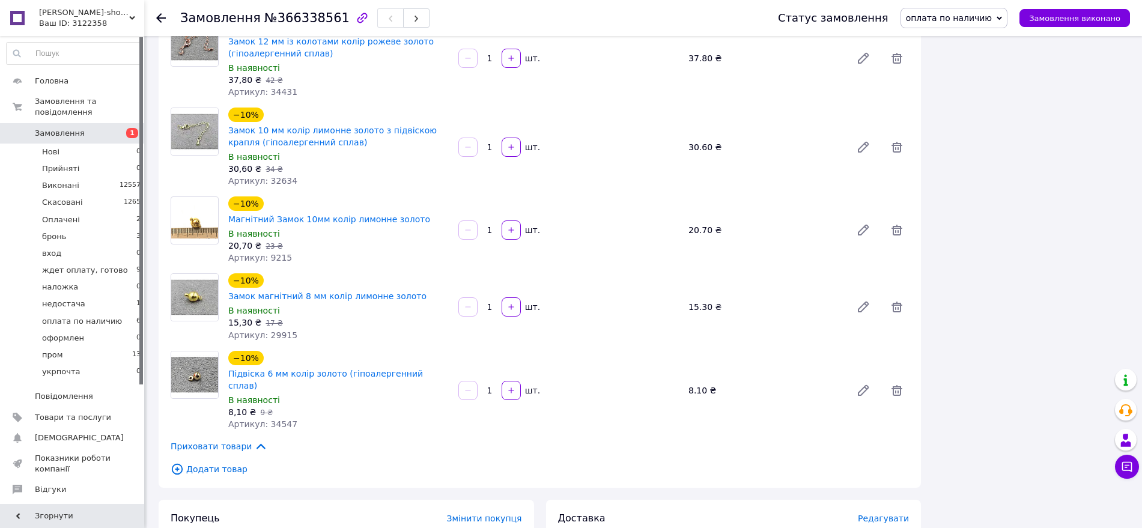
click at [942, 14] on span "оплата по наличию" at bounding box center [949, 18] width 87 height 10
click at [961, 99] on li "оформлен" at bounding box center [954, 104] width 106 height 18
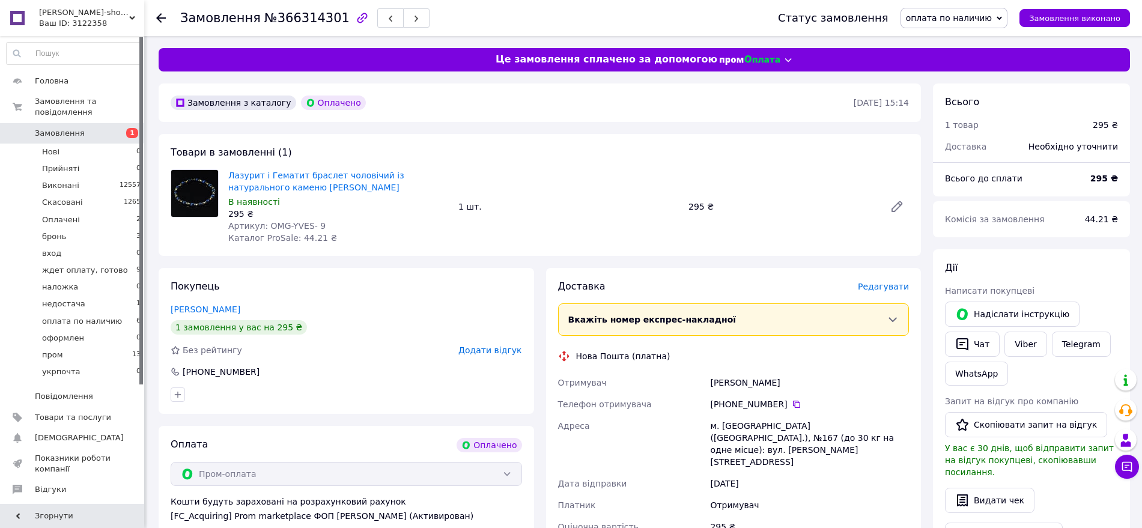
drag, startPoint x: 991, startPoint y: 17, endPoint x: 979, endPoint y: 55, distance: 40.3
click at [991, 17] on span "оплата по наличию" at bounding box center [949, 18] width 87 height 10
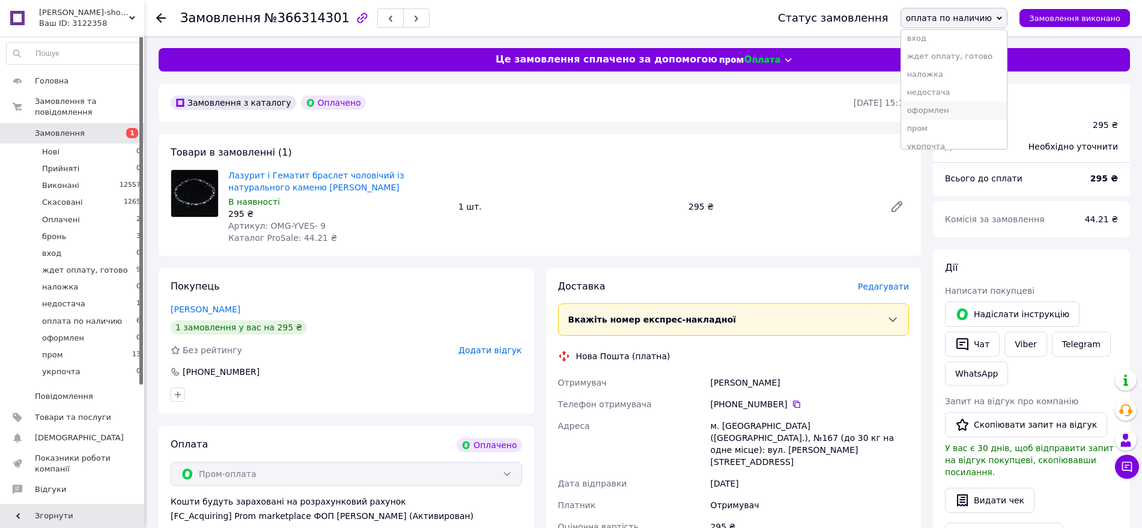
scroll to position [100, 0]
click at [969, 104] on li "оформлен" at bounding box center [954, 104] width 106 height 18
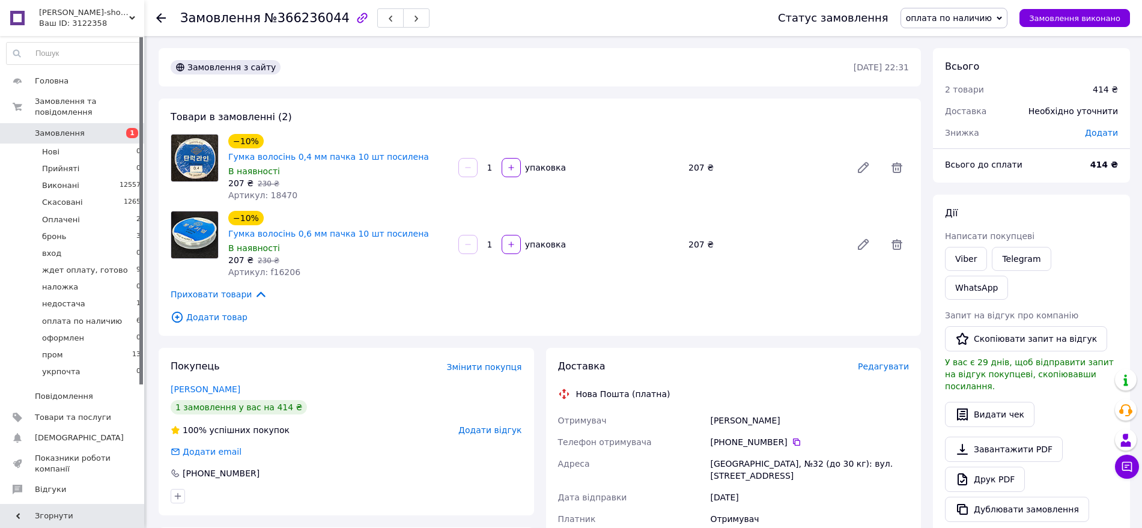
click at [958, 18] on span "оплата по наличию" at bounding box center [949, 18] width 87 height 10
click at [952, 101] on li "оформлен" at bounding box center [954, 104] width 106 height 18
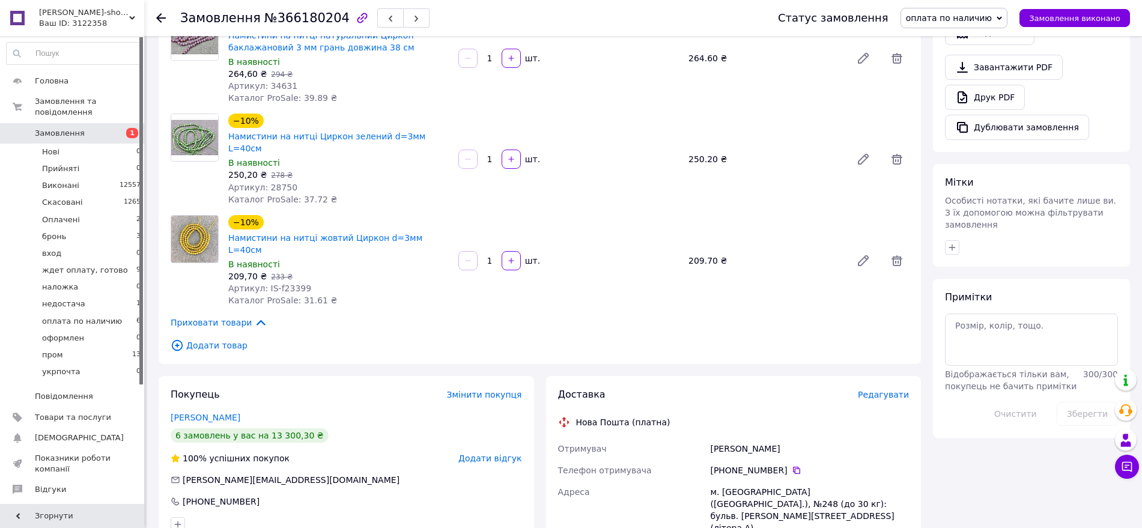
scroll to position [425, 0]
click at [285, 282] on span "Артикул: IS-f23399" at bounding box center [269, 287] width 83 height 10
click at [315, 281] on div "Артикул: IS-f23399" at bounding box center [338, 287] width 221 height 12
drag, startPoint x: 308, startPoint y: 262, endPoint x: 277, endPoint y: 264, distance: 30.7
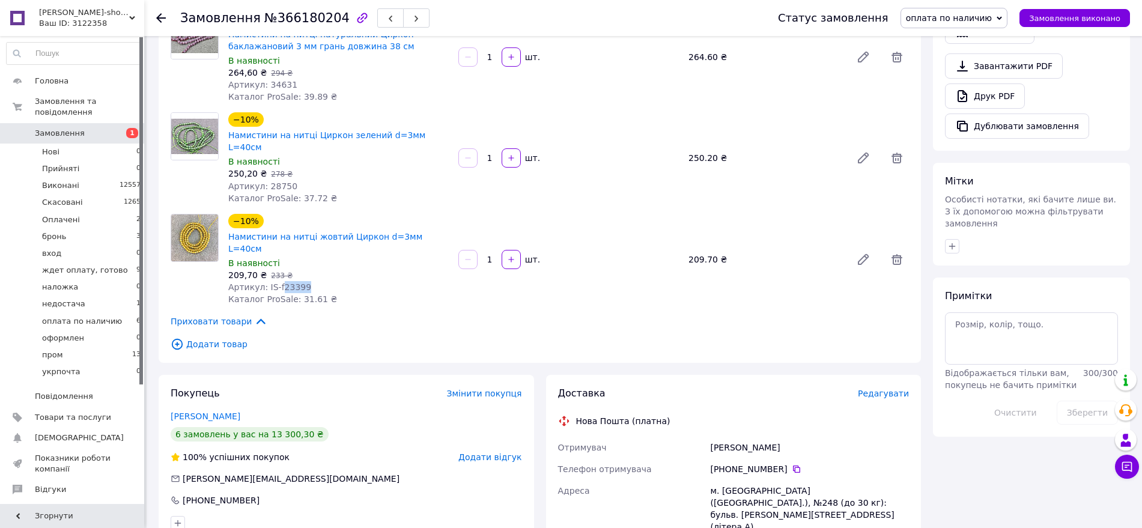
click at [277, 281] on div "Артикул: IS-f23399" at bounding box center [338, 287] width 221 height 12
copy span "23399"
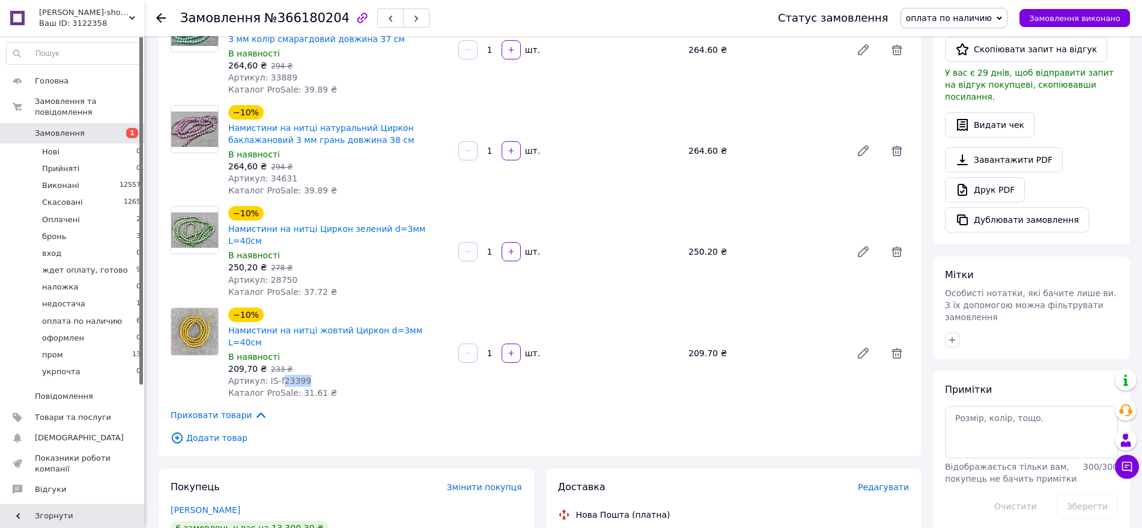
scroll to position [326, 0]
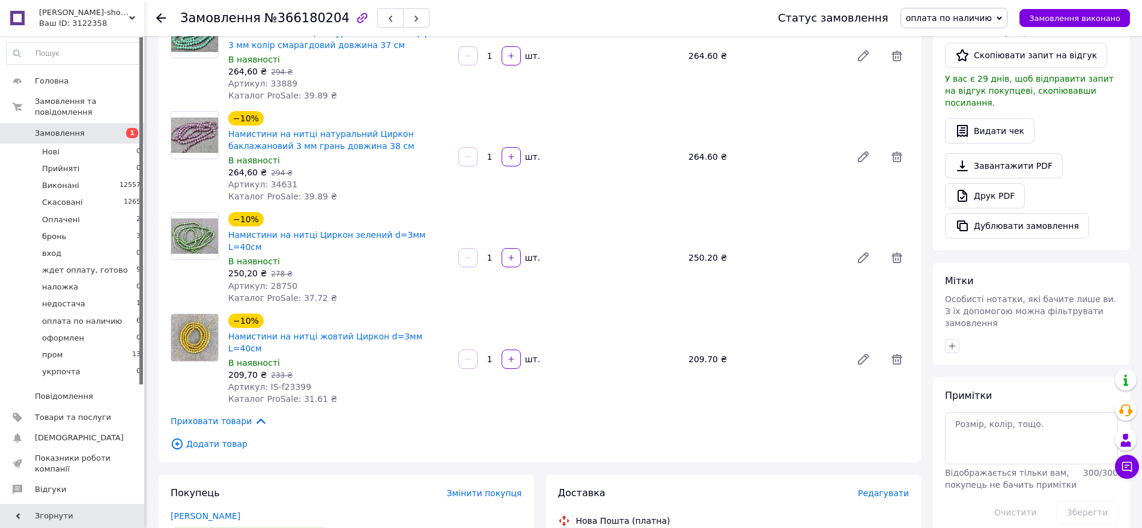
click at [269, 281] on span "Артикул: 28750" at bounding box center [262, 286] width 69 height 10
copy span "28750"
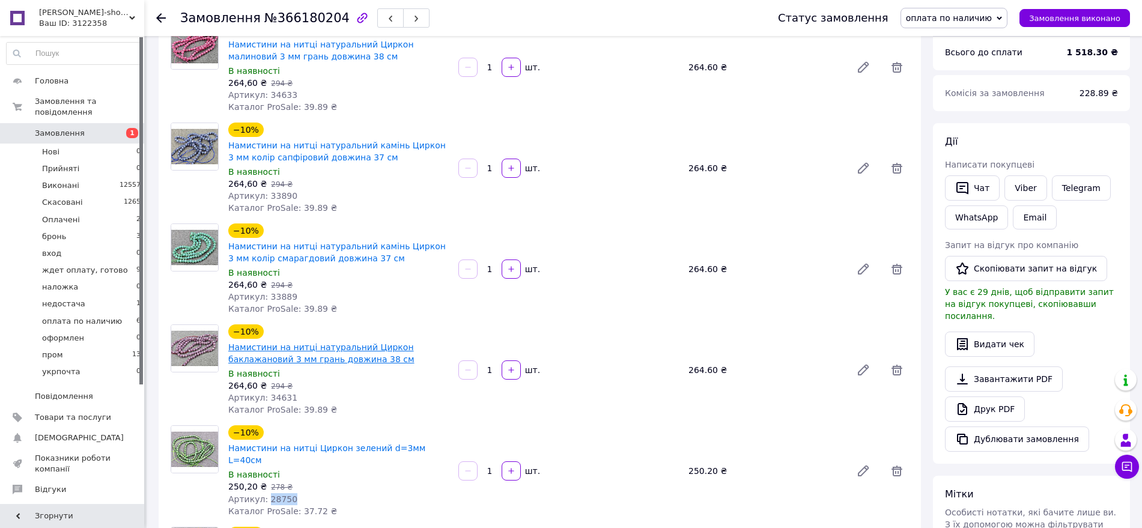
scroll to position [100, 0]
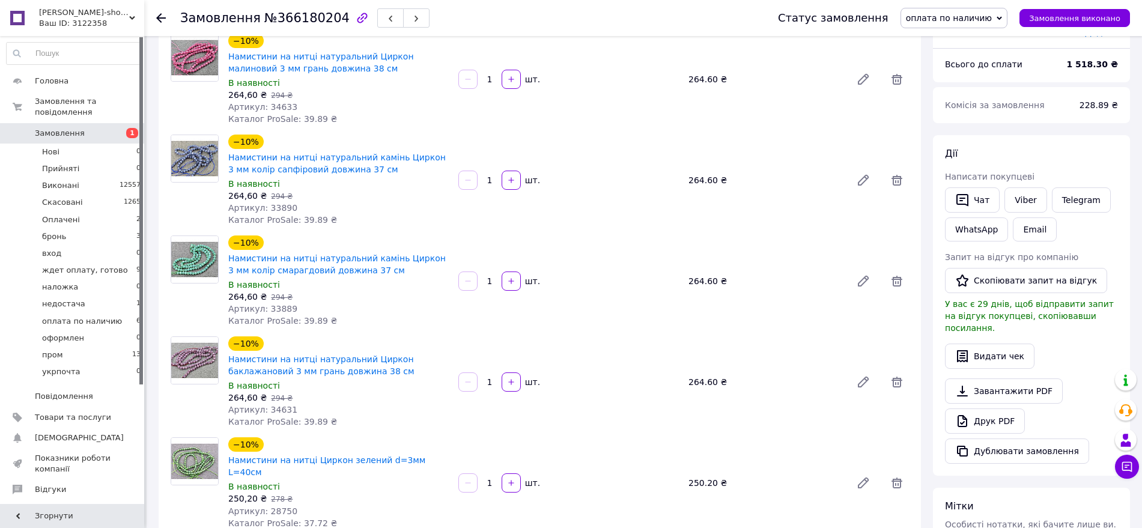
click at [275, 417] on span "Каталог ProSale: 39.89 ₴" at bounding box center [282, 422] width 109 height 10
click at [272, 412] on span "Артикул: 34631" at bounding box center [262, 410] width 69 height 10
copy span "34631"
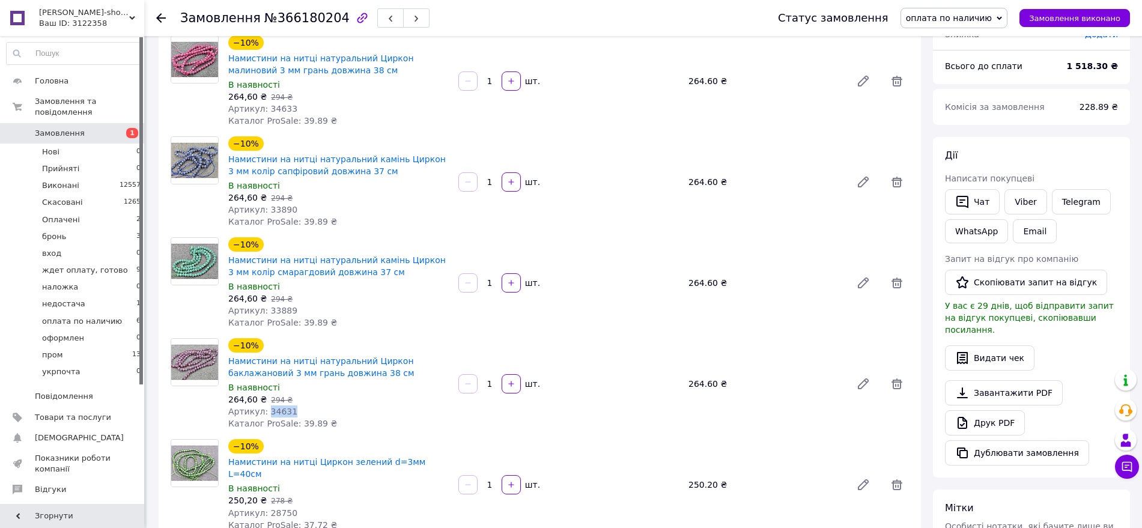
scroll to position [0, 0]
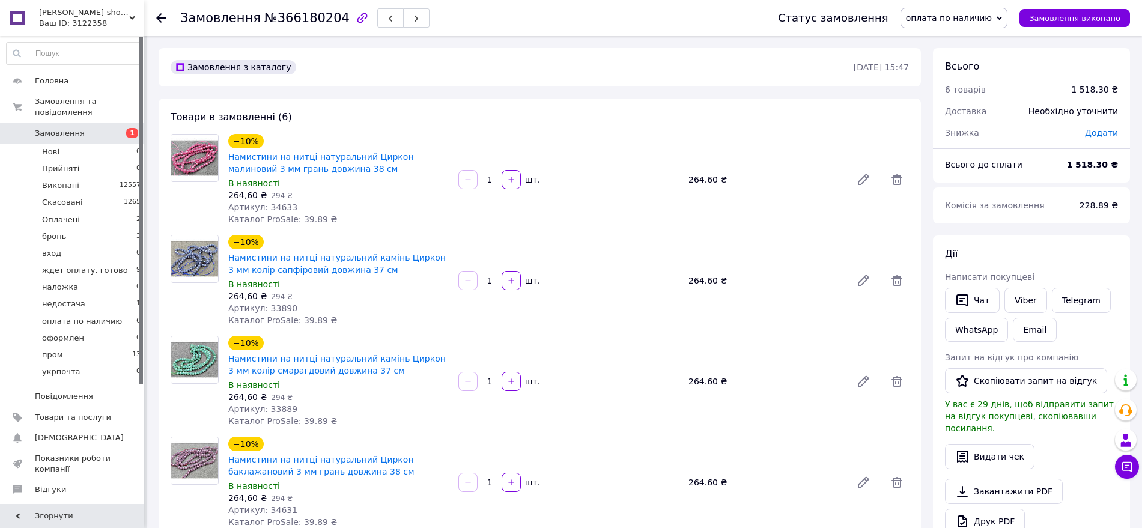
click at [274, 406] on span "Артикул: 33889" at bounding box center [262, 409] width 69 height 10
copy span "33889"
click at [270, 309] on span "Артикул: 33890" at bounding box center [262, 308] width 69 height 10
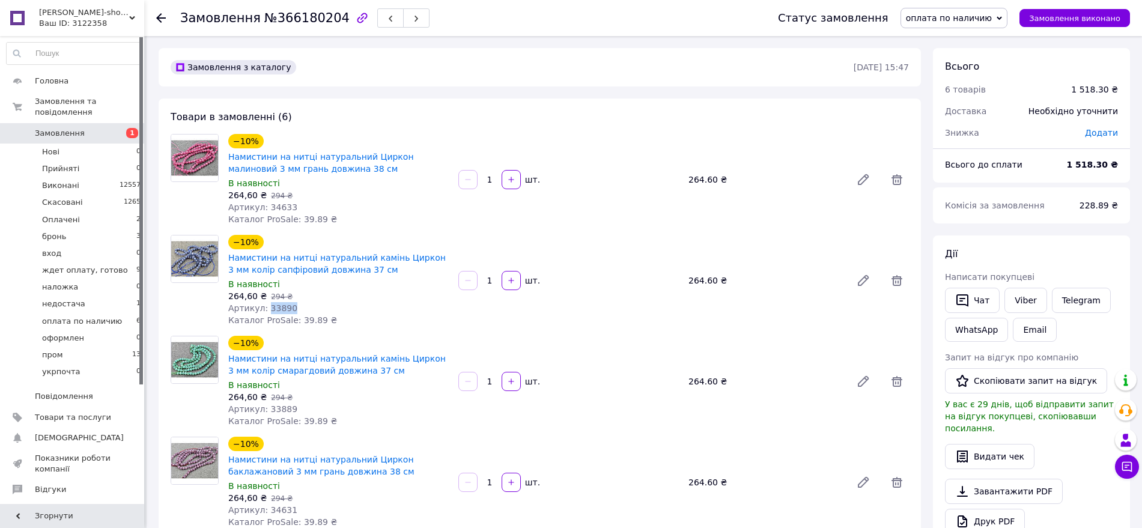
copy span "33890"
click at [276, 206] on span "Артикул: 34633" at bounding box center [262, 207] width 69 height 10
copy span "34633"
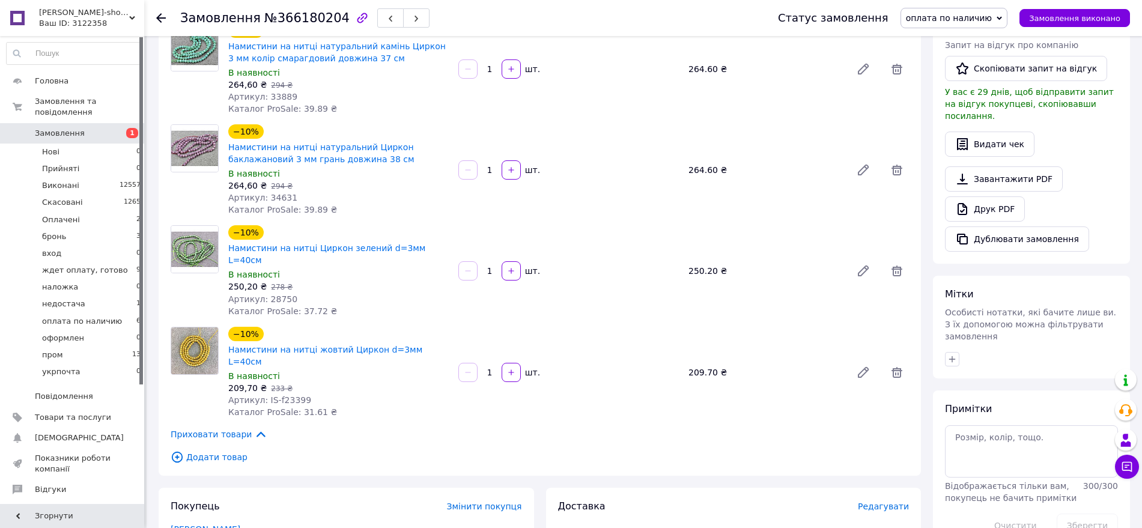
scroll to position [401, 0]
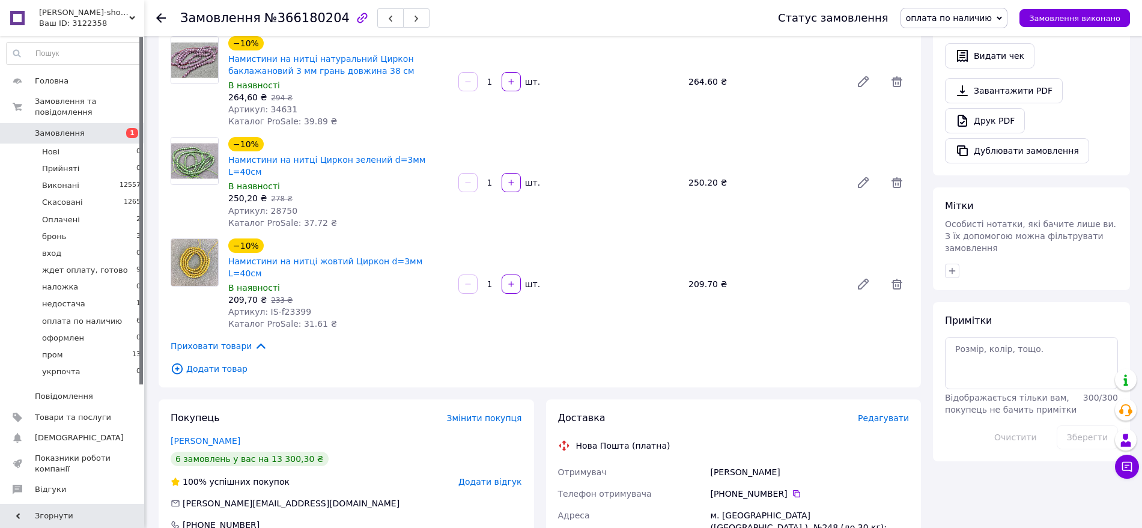
click at [979, 20] on span "оплата по наличию" at bounding box center [949, 18] width 87 height 10
click at [958, 100] on li "оформлен" at bounding box center [954, 104] width 106 height 18
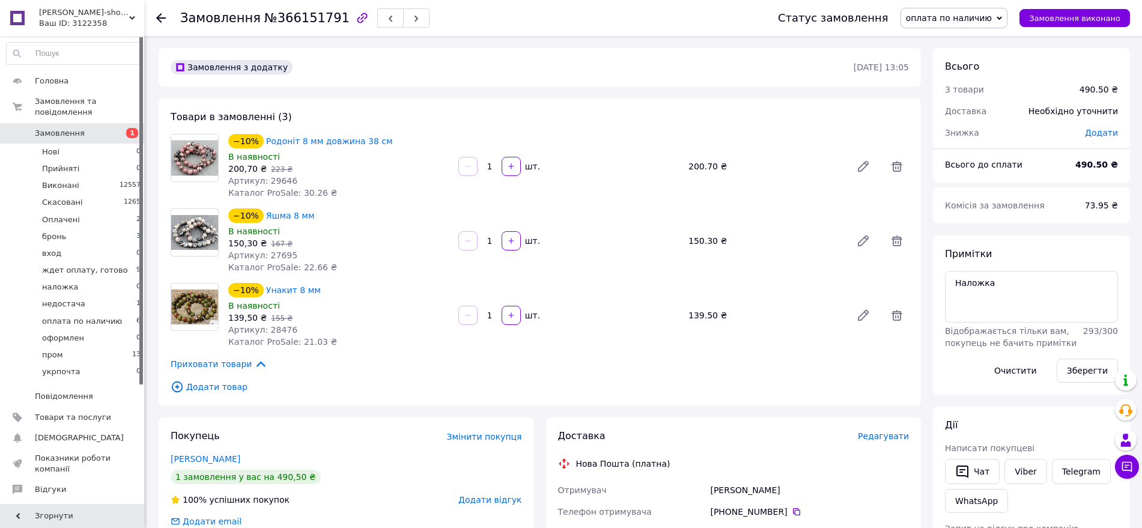
click at [275, 331] on span "Артикул: 28476" at bounding box center [262, 330] width 69 height 10
copy span "28476"
click at [279, 252] on span "Артикул: 27695" at bounding box center [262, 256] width 69 height 10
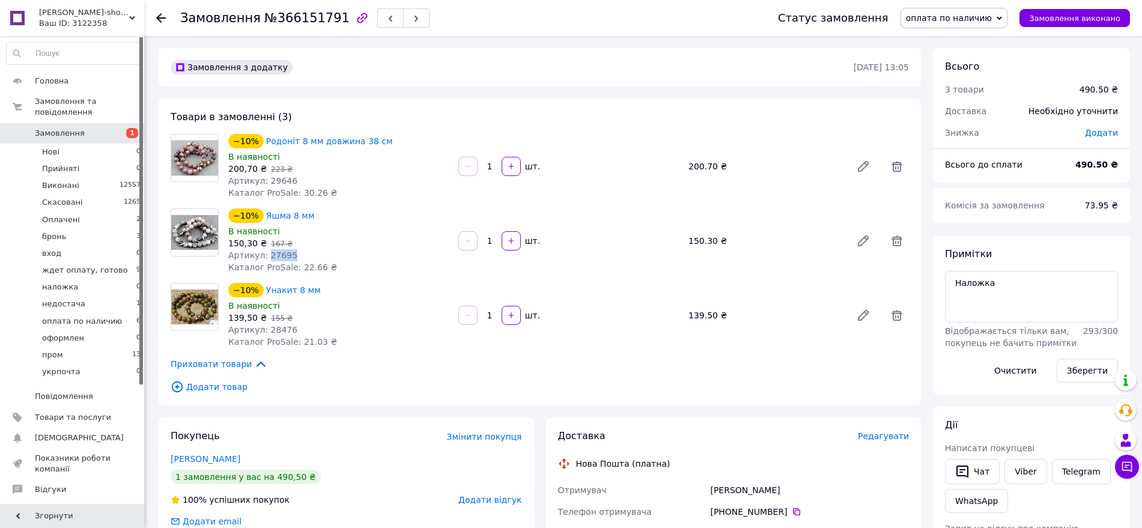
copy span "27695"
click at [280, 181] on span "Артикул: 29646" at bounding box center [262, 181] width 69 height 10
copy span "29646"
drag, startPoint x: 388, startPoint y: 278, endPoint x: 362, endPoint y: 276, distance: 26.5
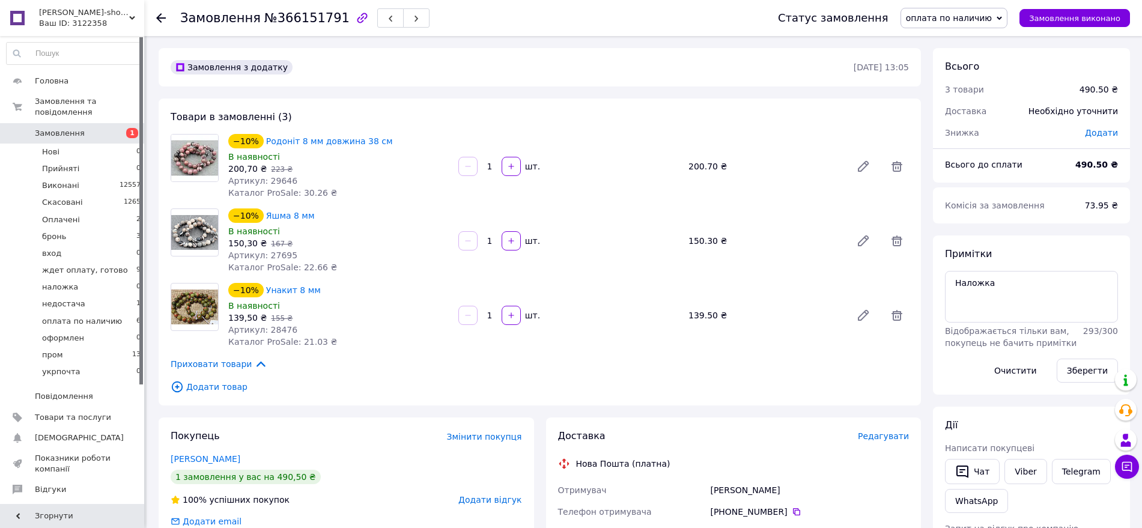
click at [362, 276] on div "Товари в замовленні (3) −10% Родоніт 8 мм довжина 38 см В наявності 200,70 ₴   …" at bounding box center [540, 252] width 763 height 307
click at [397, 300] on div "В наявності" at bounding box center [338, 306] width 221 height 12
click at [278, 330] on span "Артикул: 28476" at bounding box center [262, 330] width 69 height 10
copy span "28476"
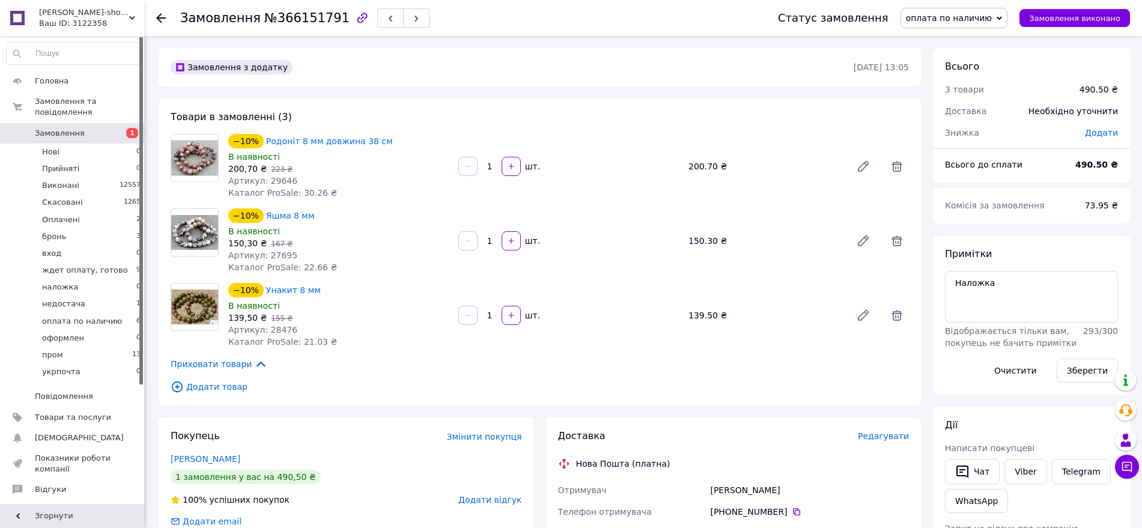
click at [370, 263] on div "−10% [DEMOGRAPHIC_DATA] 8 мм В наявності 150,30 ₴   167 ₴ Артикул: 27695 Катало…" at bounding box center [339, 241] width 230 height 70
click at [962, 18] on span "оплата по наличию" at bounding box center [949, 18] width 87 height 10
click at [949, 105] on li "оформлен" at bounding box center [954, 101] width 106 height 18
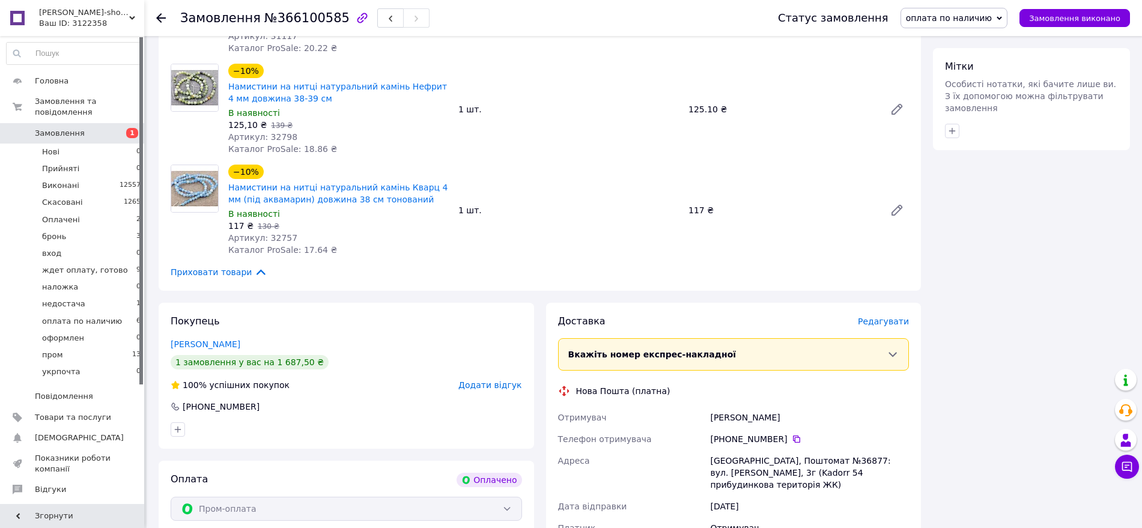
scroll to position [776, 0]
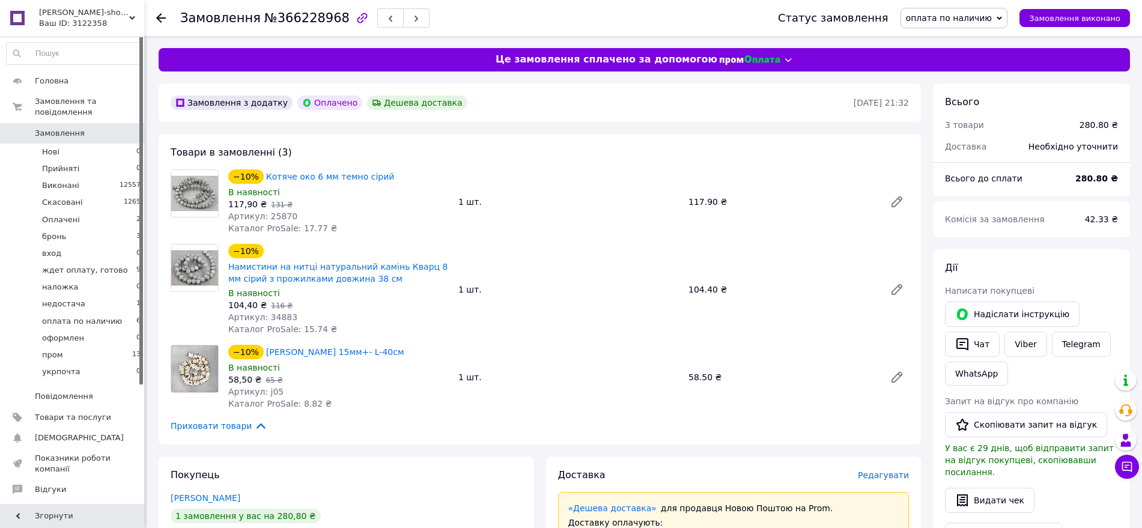
drag, startPoint x: 540, startPoint y: 345, endPoint x: 484, endPoint y: 333, distance: 56.4
click at [484, 333] on div "−10% Намистини на нитці натуральний камінь Кварц 8 мм сірий з прожилками довжин…" at bounding box center [569, 290] width 690 height 96
click at [275, 312] on span "Артикул: 34883" at bounding box center [262, 317] width 69 height 10
copy span "34883"
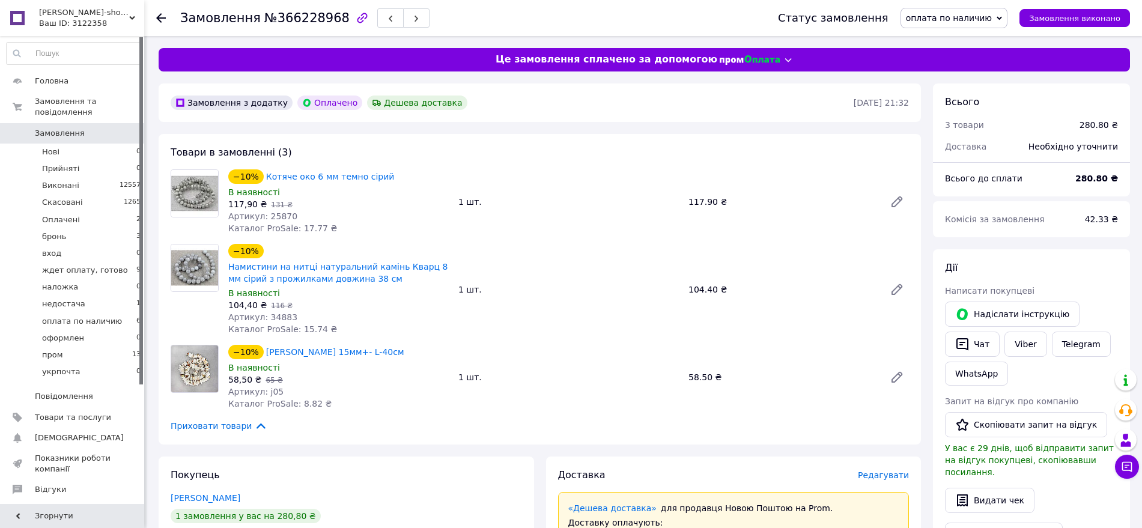
click at [274, 213] on span "Артикул: 25870" at bounding box center [262, 217] width 69 height 10
copy span "25870"
click at [954, 19] on span "оплата по наличию" at bounding box center [949, 18] width 87 height 10
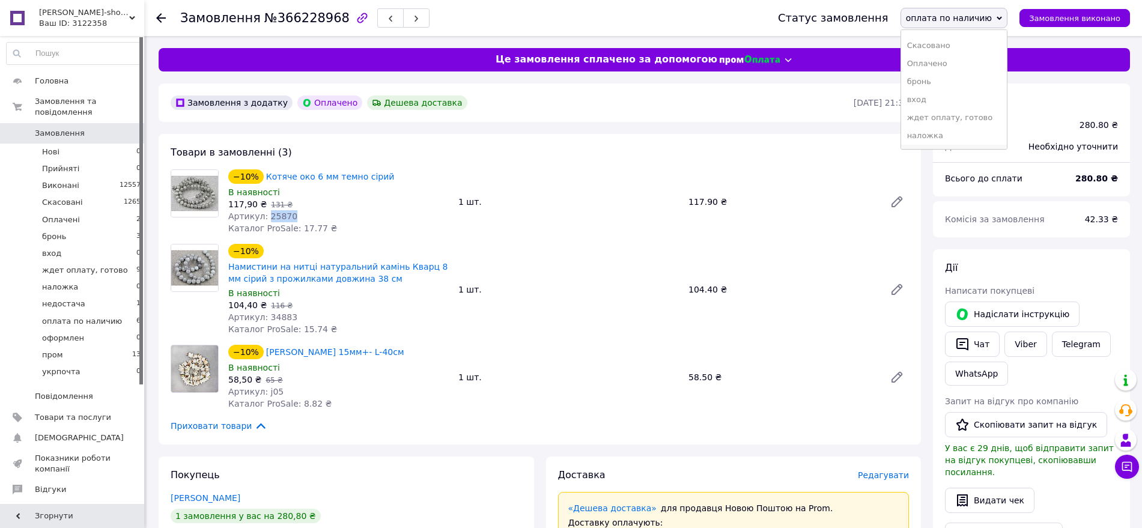
scroll to position [103, 0]
click at [951, 103] on li "оформлен" at bounding box center [954, 101] width 106 height 18
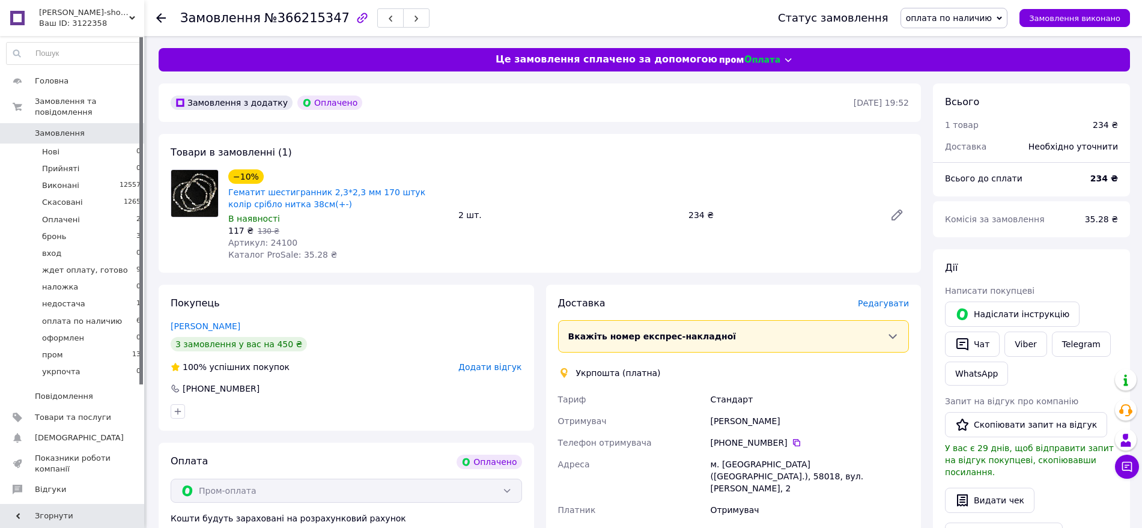
click at [273, 241] on span "Артикул: 24100" at bounding box center [262, 243] width 69 height 10
copy span "24100"
click at [952, 10] on span "оплата по наличию" at bounding box center [955, 18] width 108 height 20
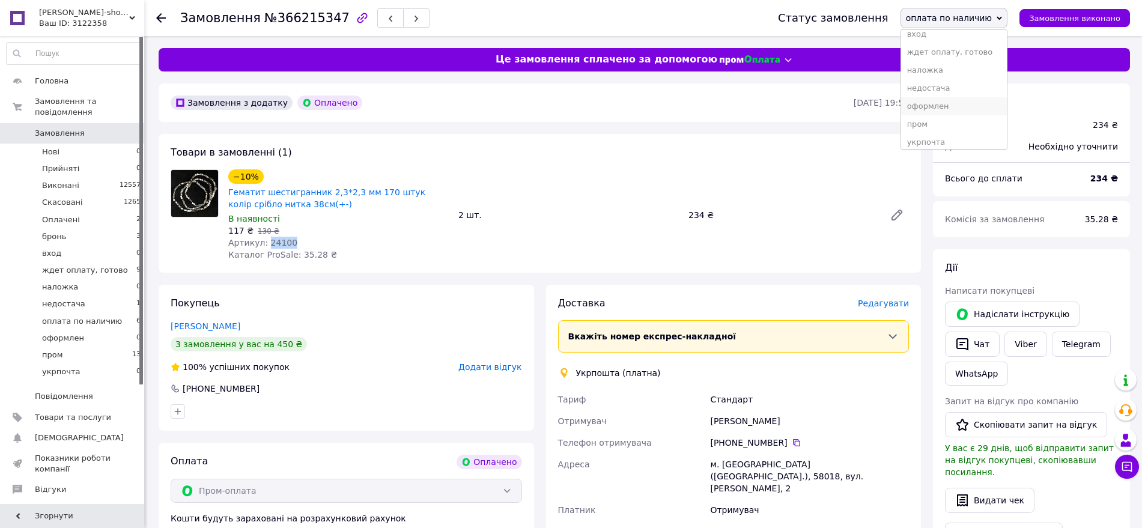
scroll to position [103, 0]
click at [948, 106] on li "оформлен" at bounding box center [954, 101] width 106 height 18
